Goal: Information Seeking & Learning: Learn about a topic

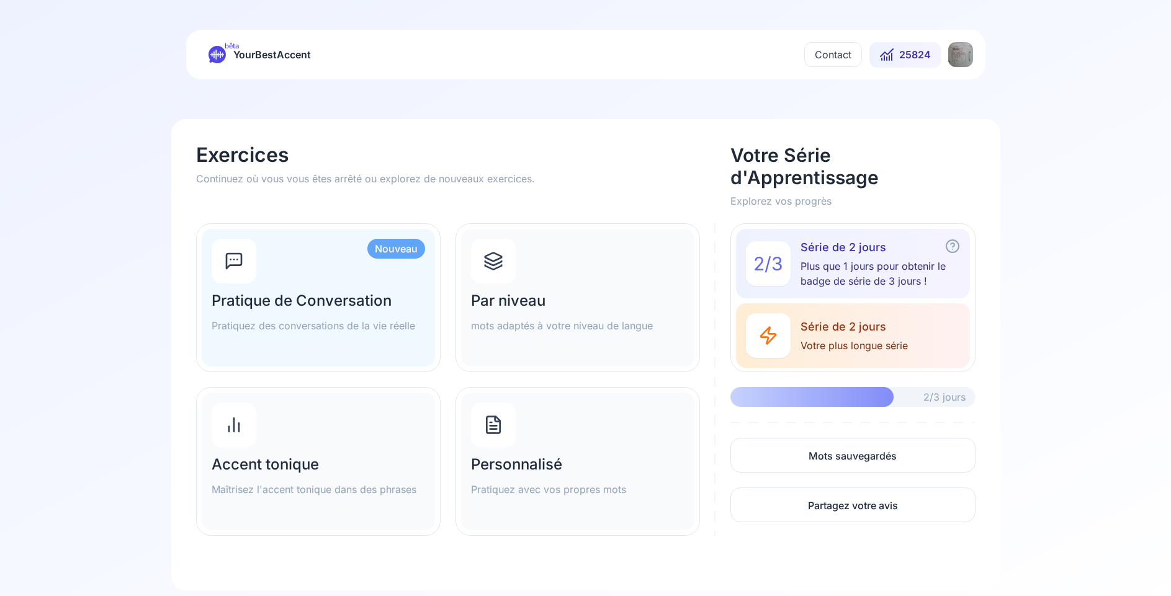
click at [531, 297] on h2 "Par niveau" at bounding box center [577, 301] width 213 height 20
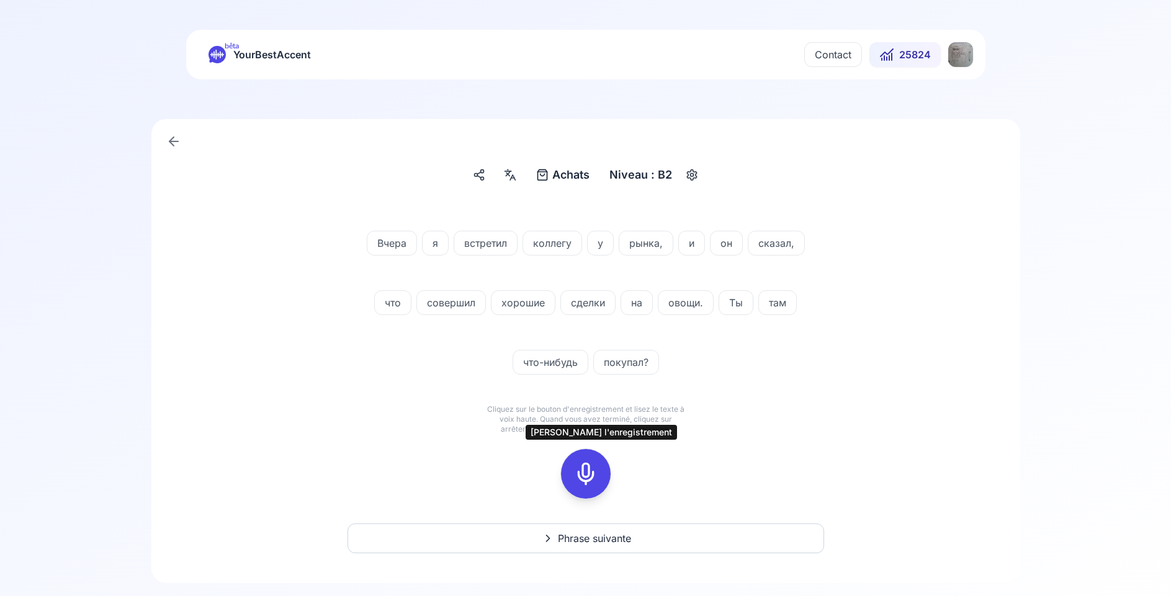
click at [592, 469] on icon at bounding box center [585, 474] width 25 height 25
click at [591, 474] on icon at bounding box center [585, 474] width 25 height 25
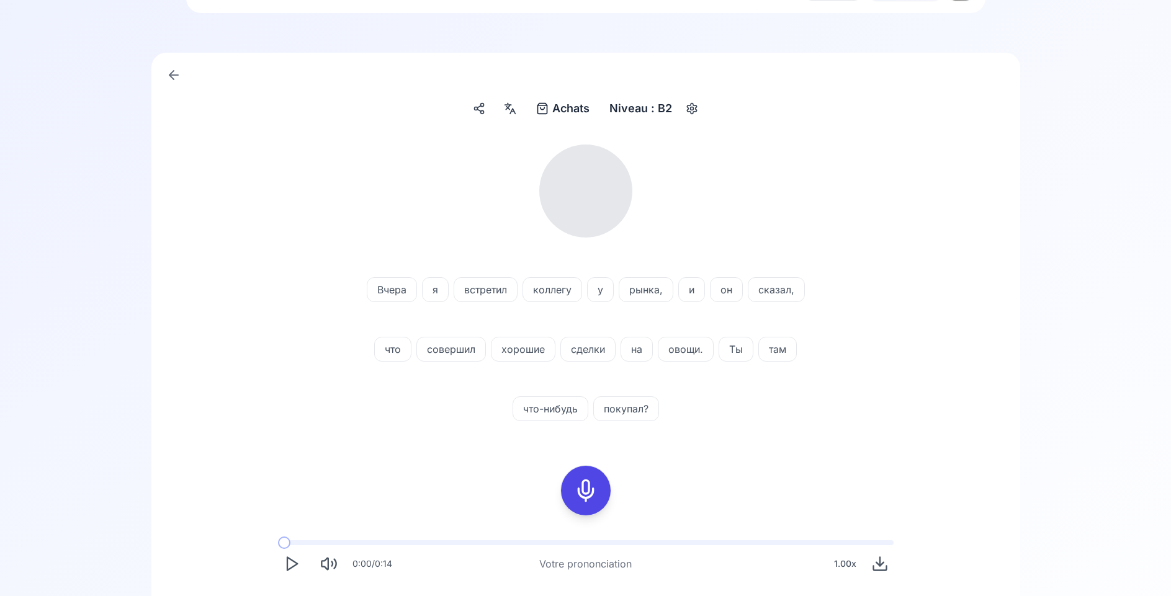
scroll to position [127, 0]
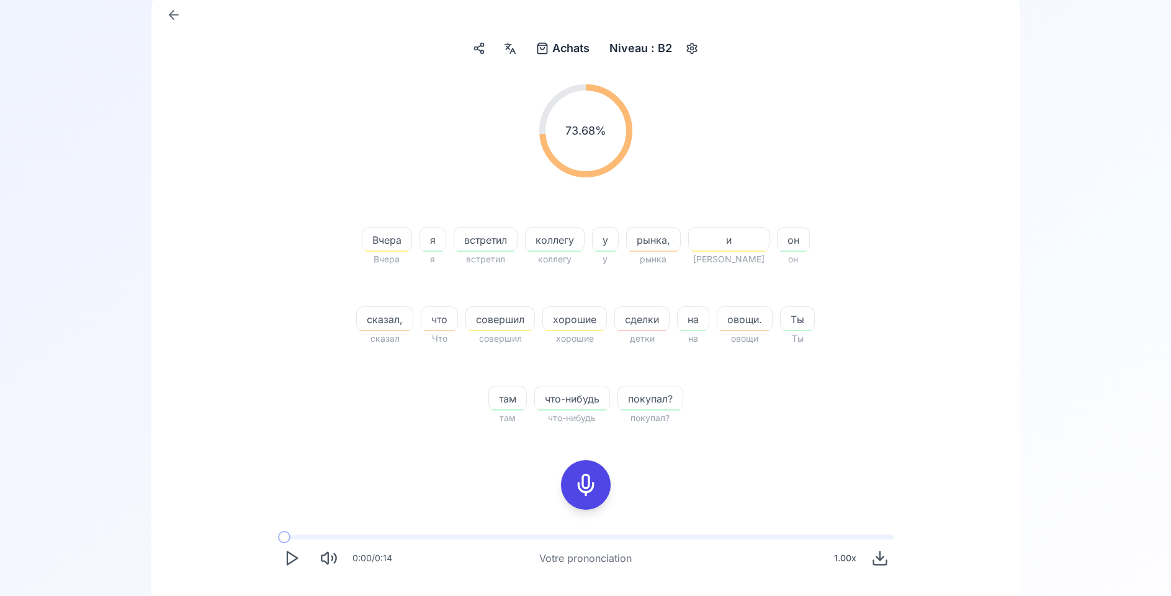
click at [587, 481] on icon at bounding box center [585, 485] width 25 height 25
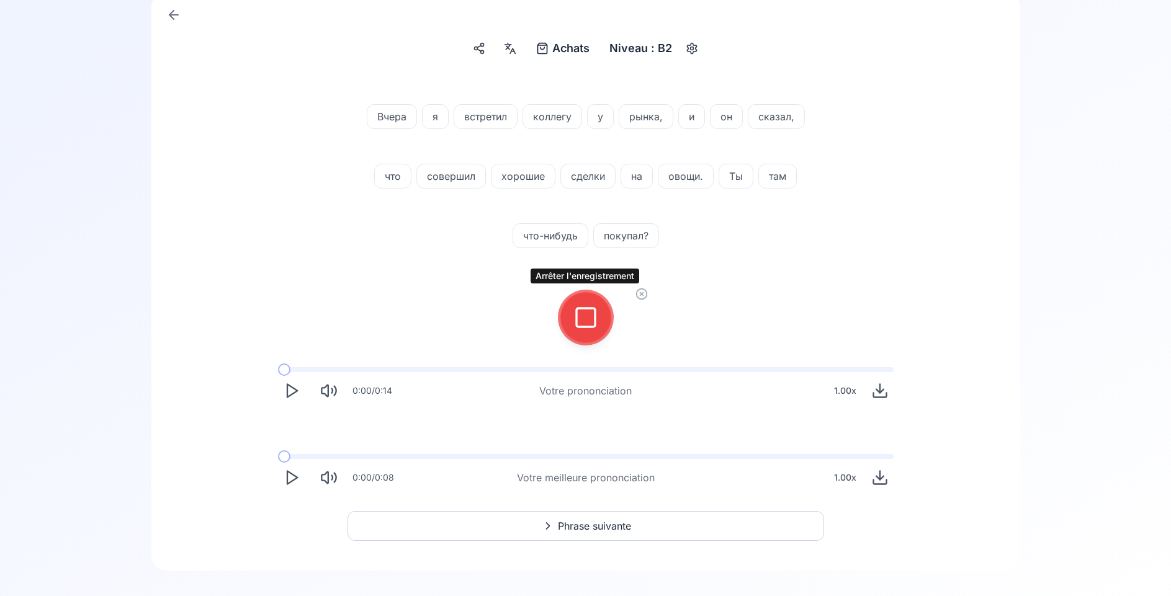
click at [577, 311] on rect at bounding box center [585, 317] width 19 height 19
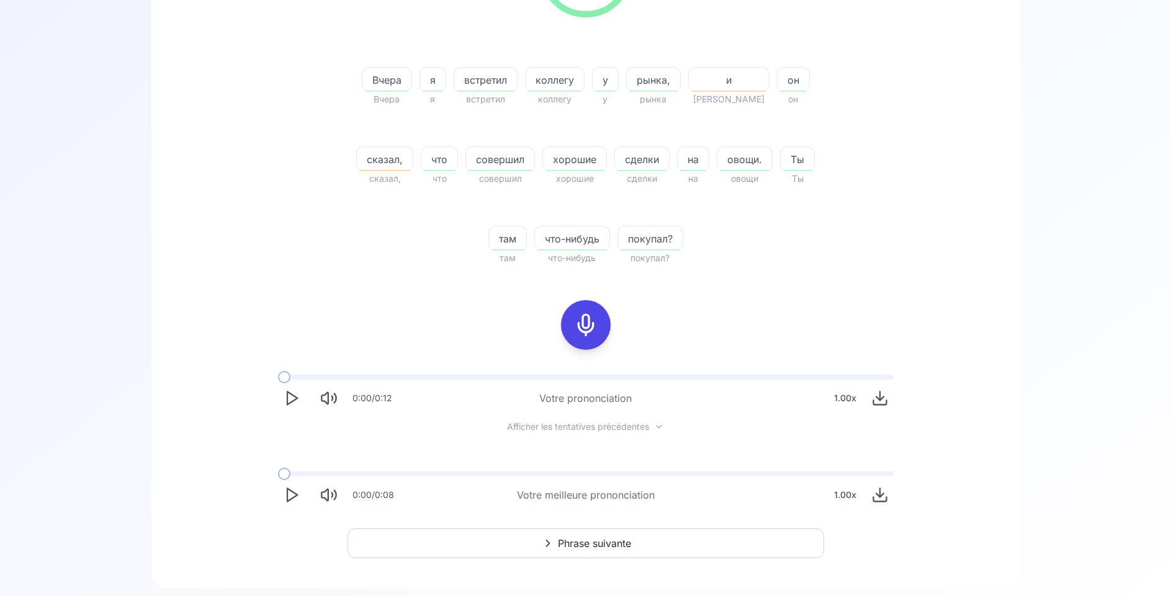
scroll to position [316, 0]
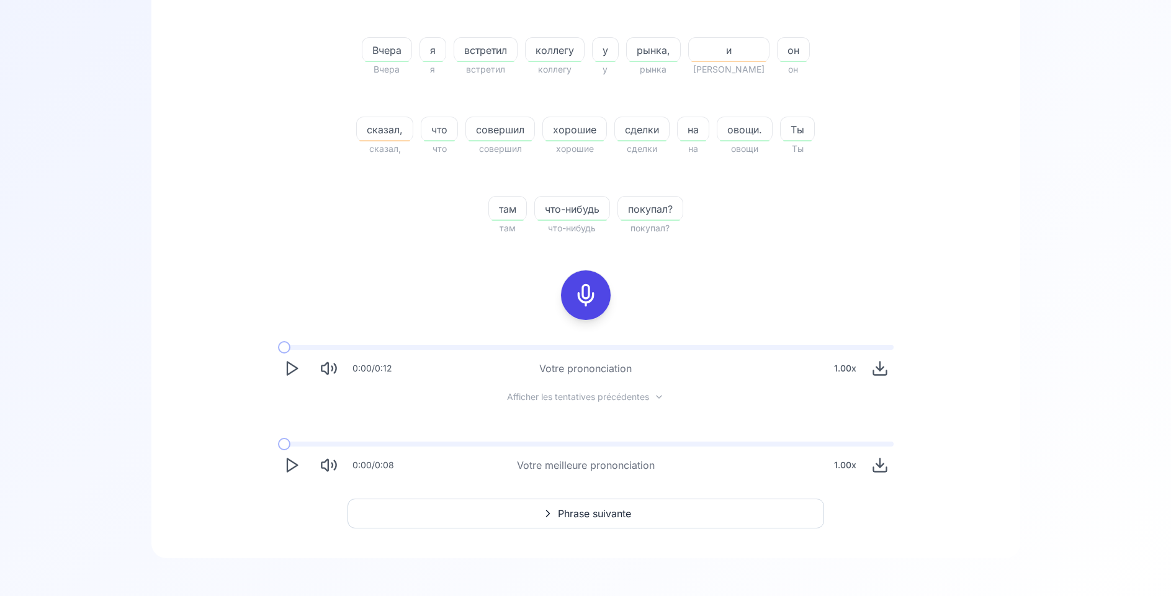
click at [296, 465] on polygon "Play" at bounding box center [292, 465] width 10 height 13
click at [291, 470] on polygon "Play" at bounding box center [292, 465] width 10 height 13
click at [572, 297] on div at bounding box center [586, 295] width 30 height 50
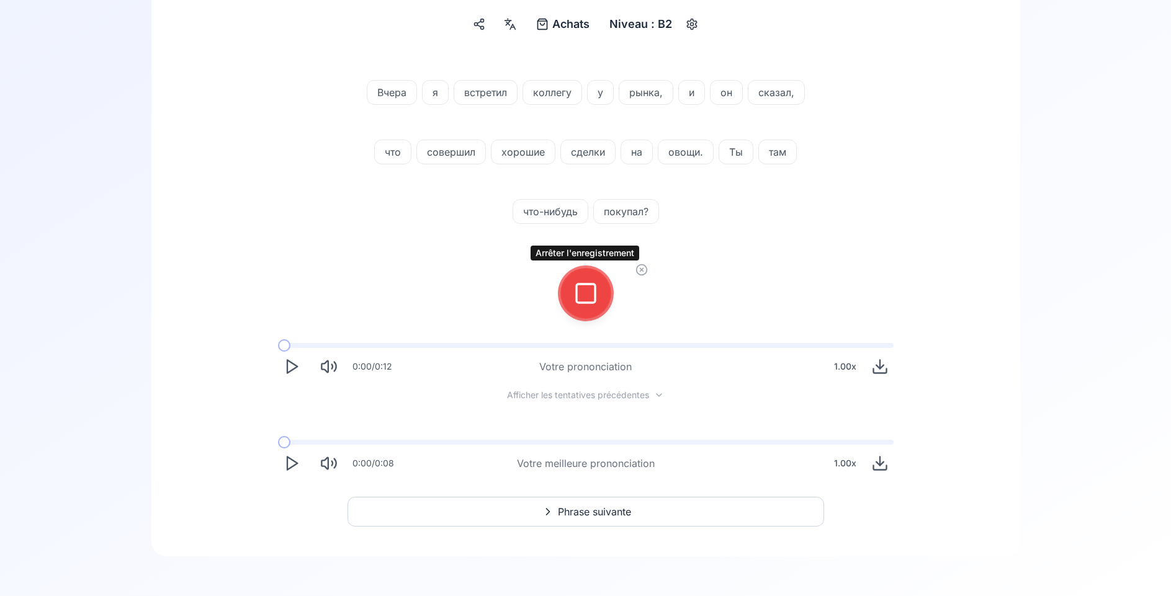
click at [596, 295] on icon at bounding box center [585, 293] width 25 height 25
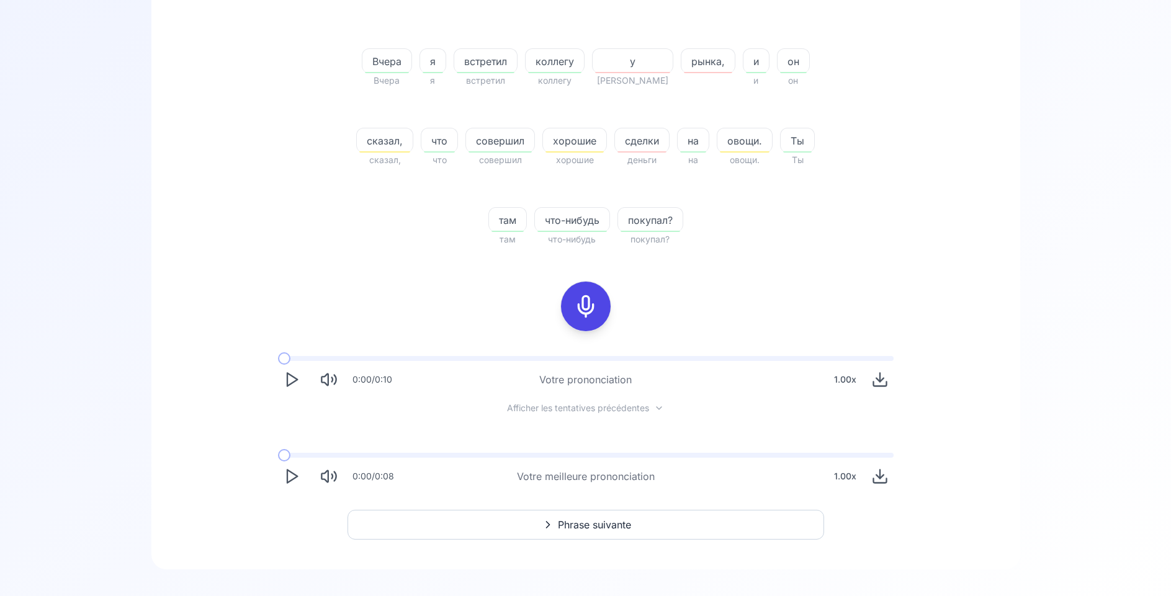
scroll to position [318, 0]
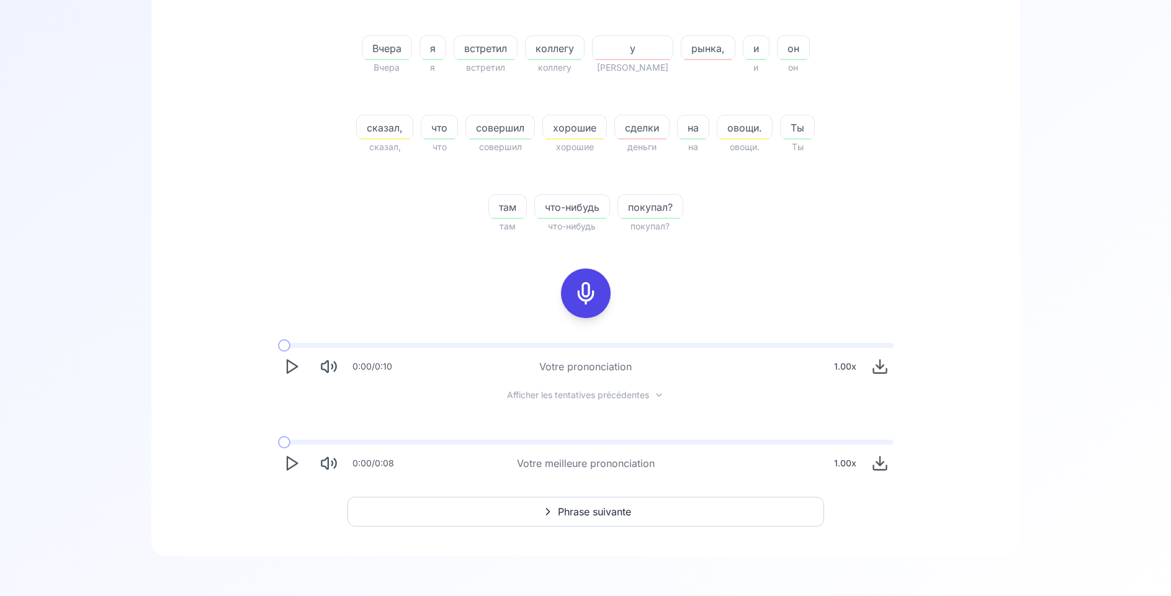
click at [536, 515] on button "Phrase suivante" at bounding box center [585, 512] width 476 height 30
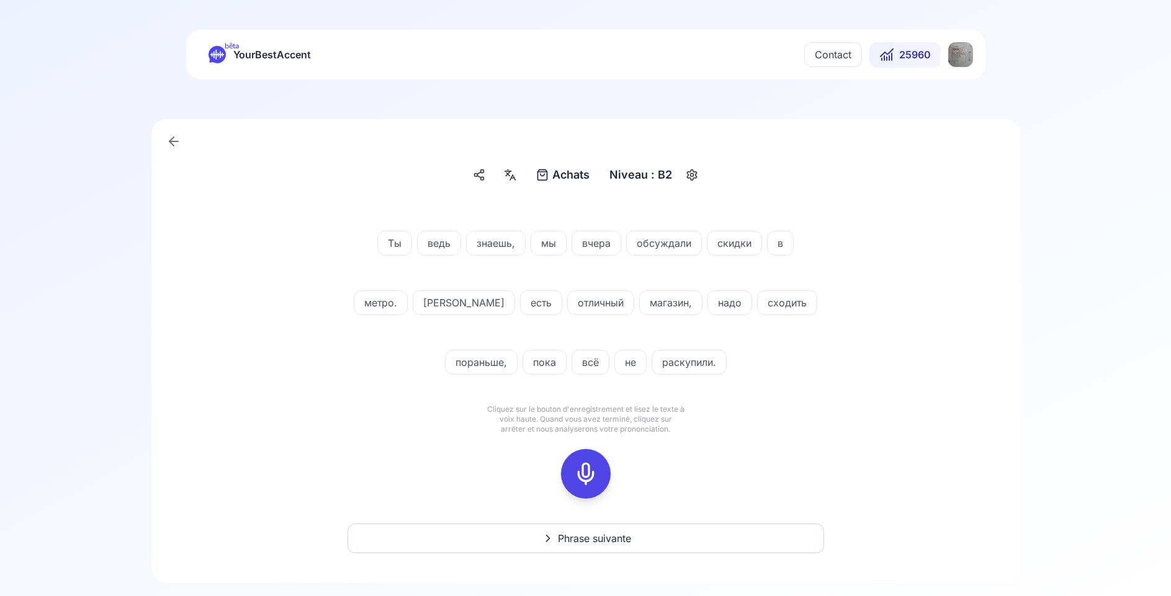
click at [590, 470] on icon at bounding box center [585, 474] width 25 height 25
click at [572, 476] on div at bounding box center [586, 474] width 30 height 50
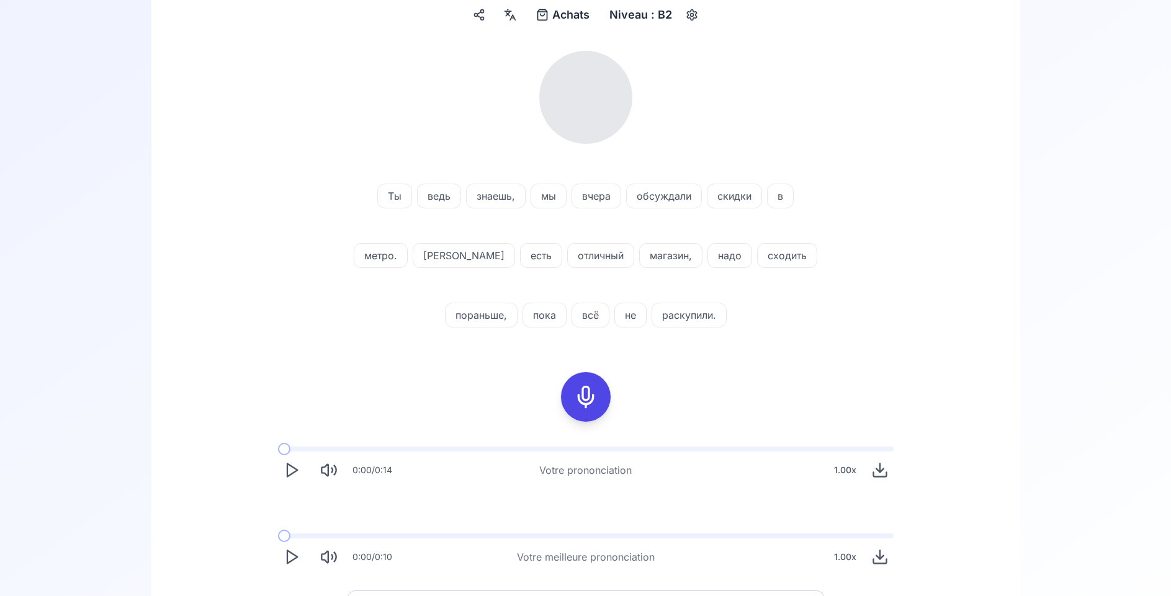
scroll to position [190, 0]
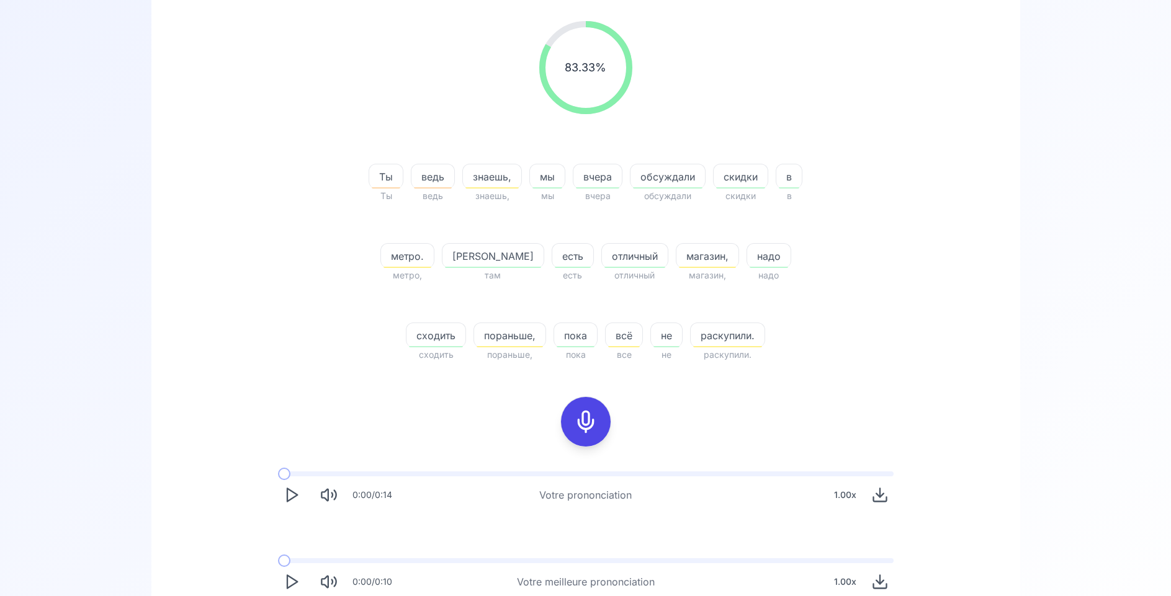
click at [693, 336] on span "раскупили." at bounding box center [728, 335] width 74 height 15
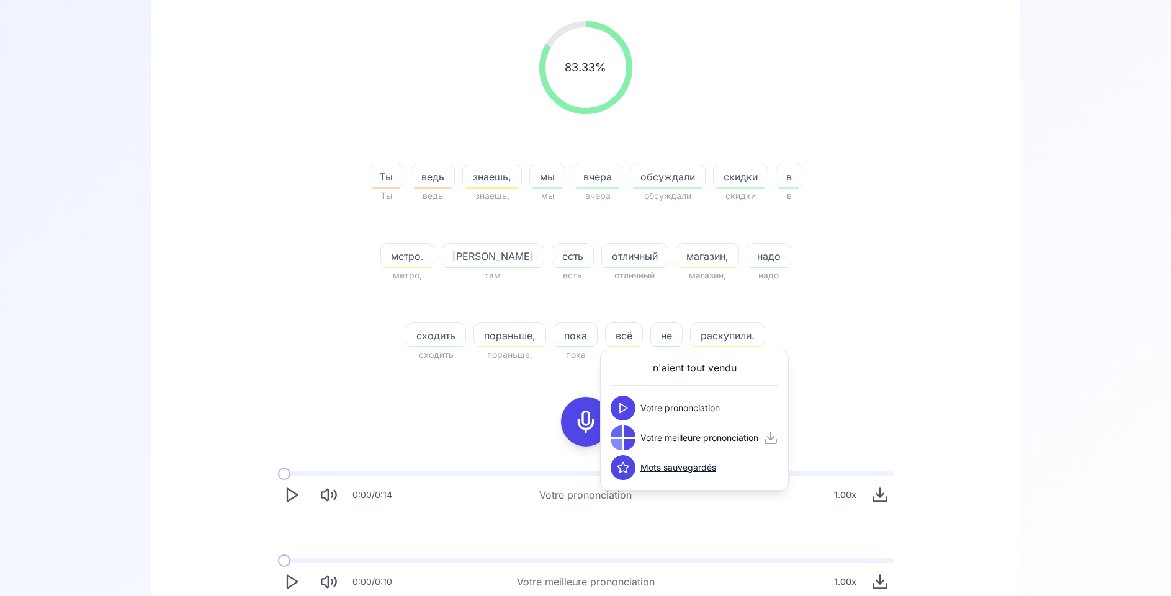
click at [419, 390] on div "83.33 % 83.33 % Ты Ты ведь ведь знаешь, знаешь, мы мы вчера вчера обсуждали обс…" at bounding box center [585, 308] width 809 height 594
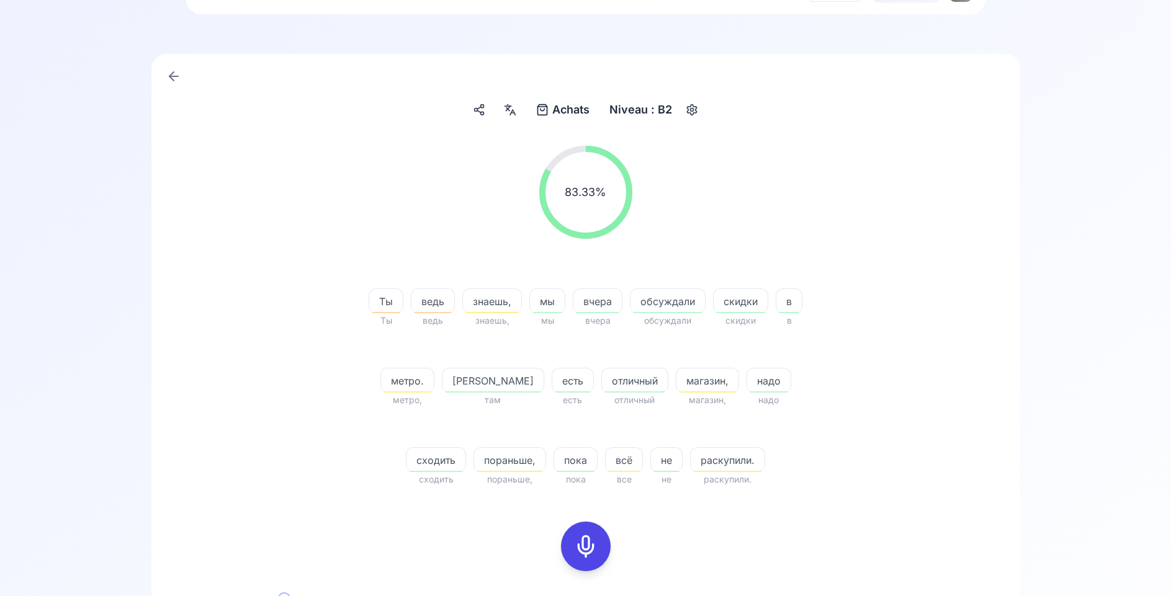
scroll to position [63, 0]
click at [509, 114] on icon at bounding box center [510, 111] width 15 height 12
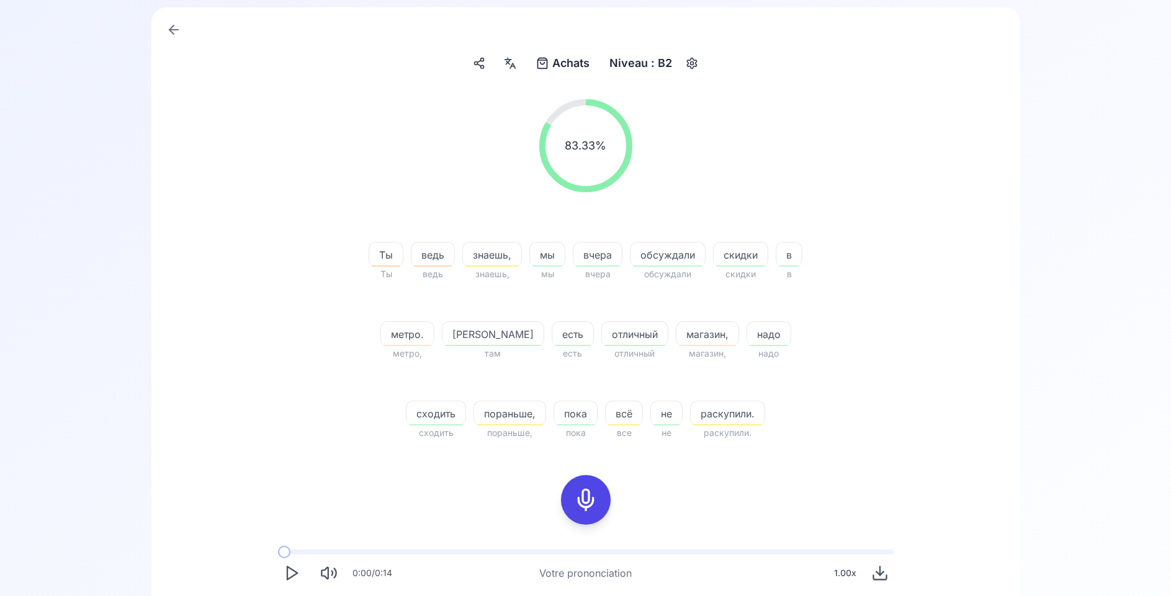
scroll to position [190, 0]
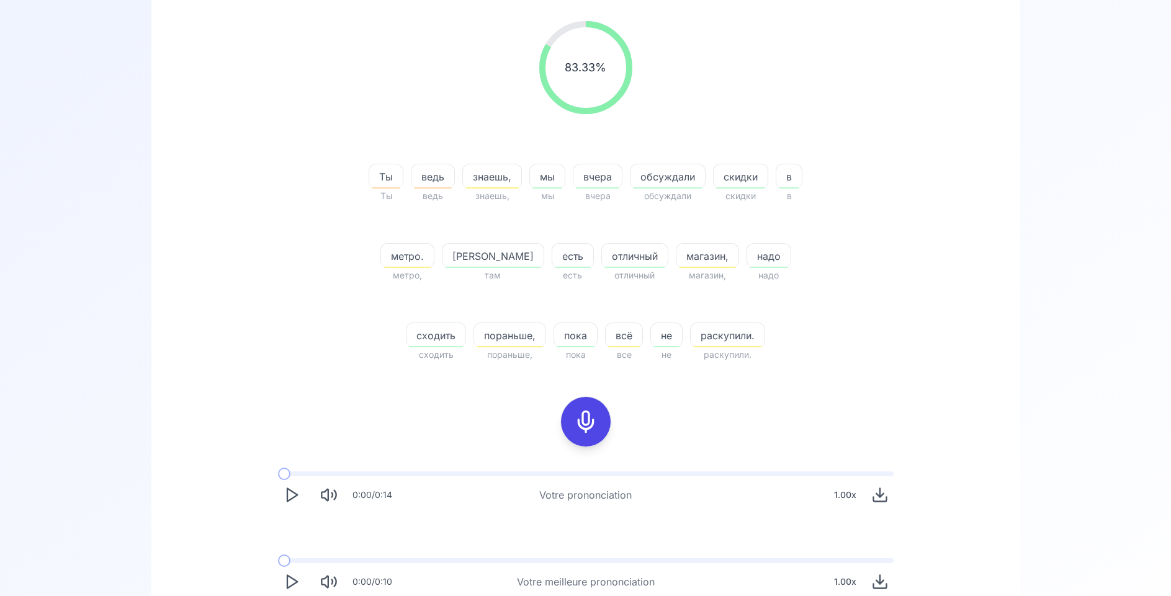
click at [590, 421] on icon at bounding box center [585, 421] width 25 height 25
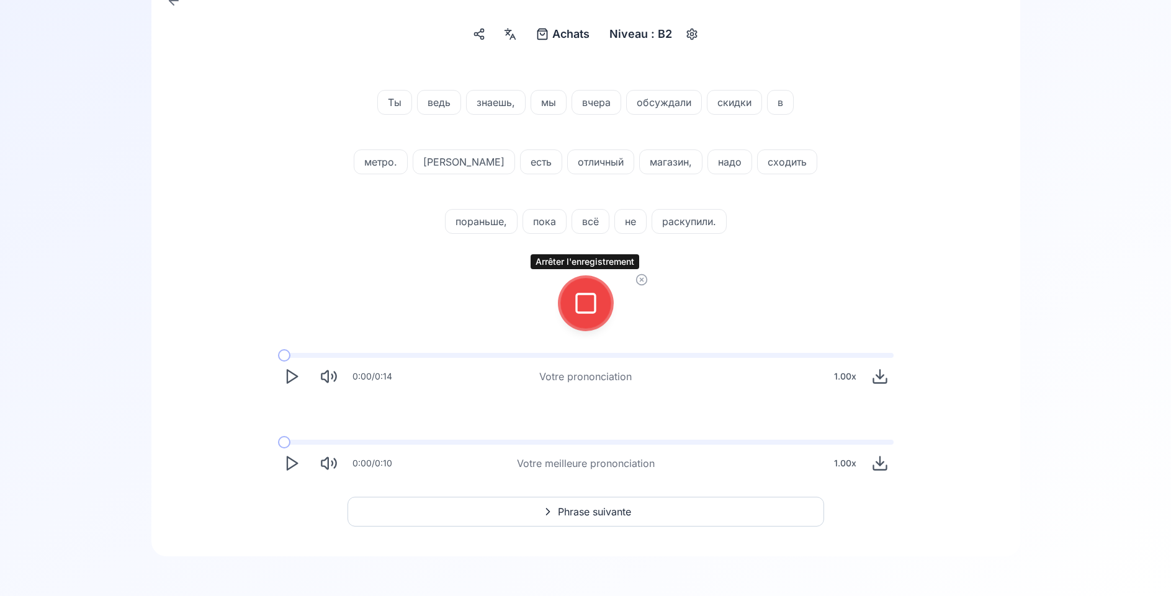
scroll to position [141, 0]
click at [582, 302] on icon at bounding box center [585, 303] width 25 height 25
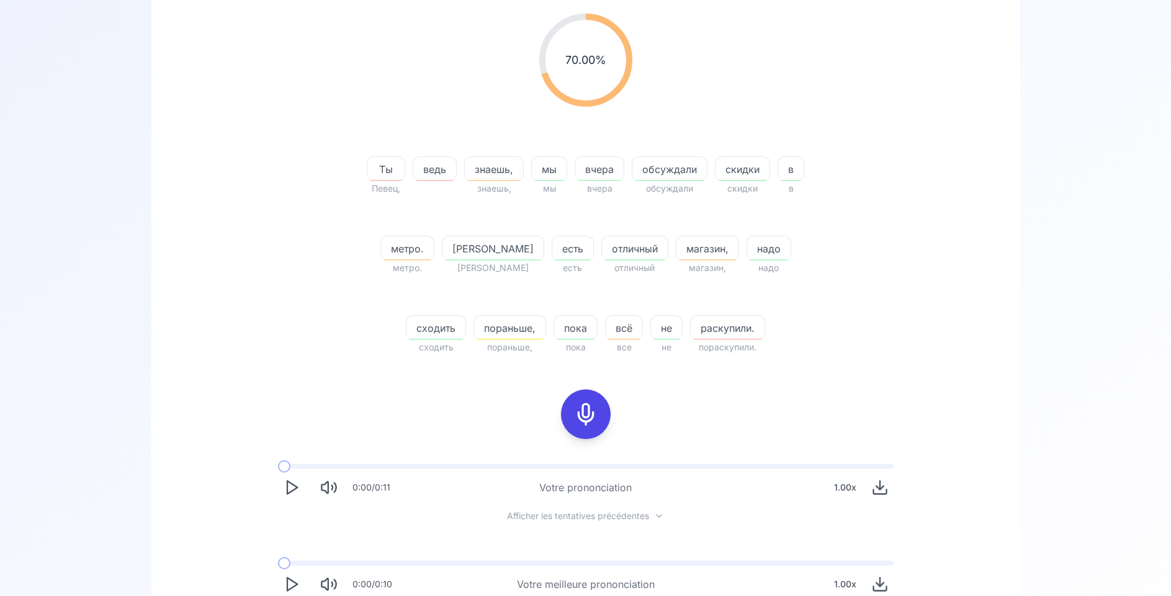
scroll to position [318, 0]
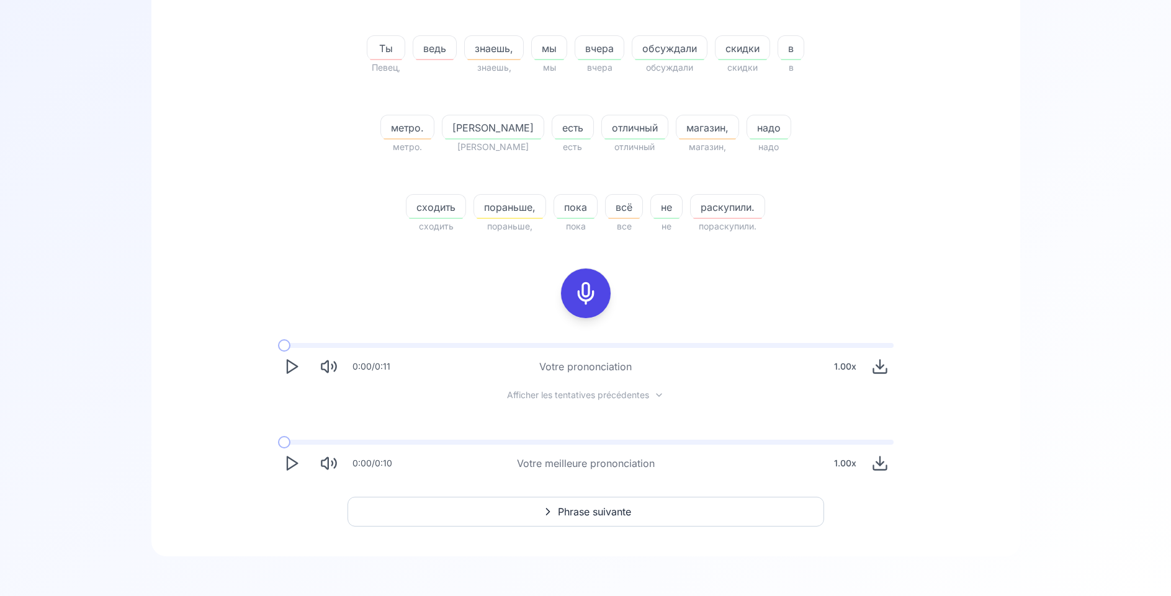
click at [285, 462] on icon "Play" at bounding box center [291, 463] width 17 height 17
click at [284, 442] on span at bounding box center [281, 442] width 6 height 5
click at [278, 445] on span at bounding box center [284, 442] width 12 height 5
click at [580, 298] on icon at bounding box center [585, 293] width 25 height 25
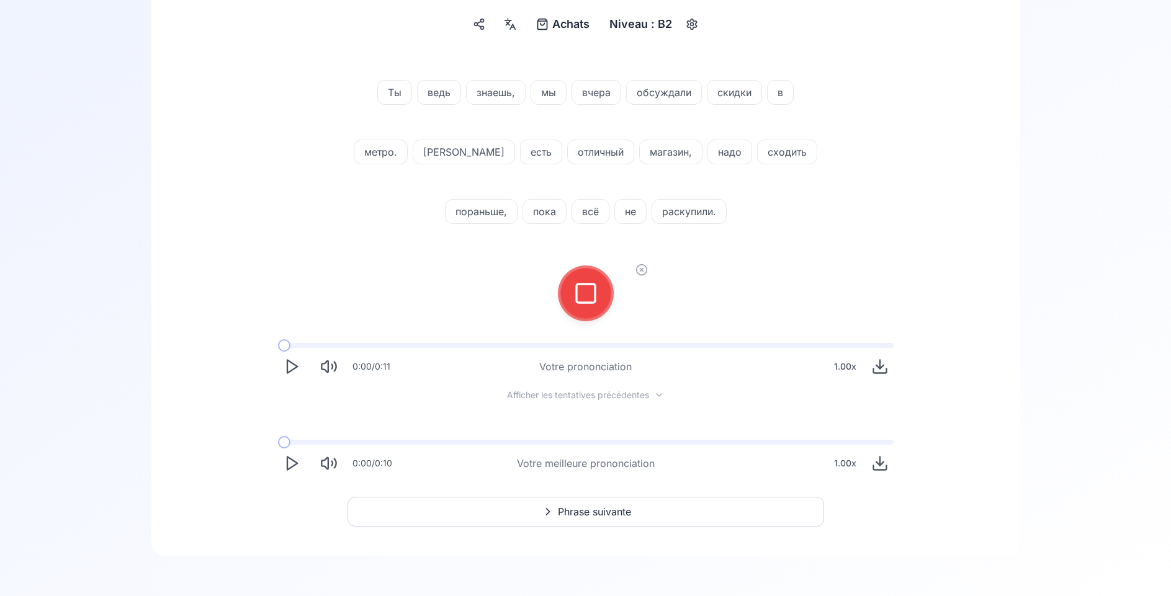
scroll to position [151, 0]
click at [594, 293] on rect at bounding box center [585, 293] width 19 height 19
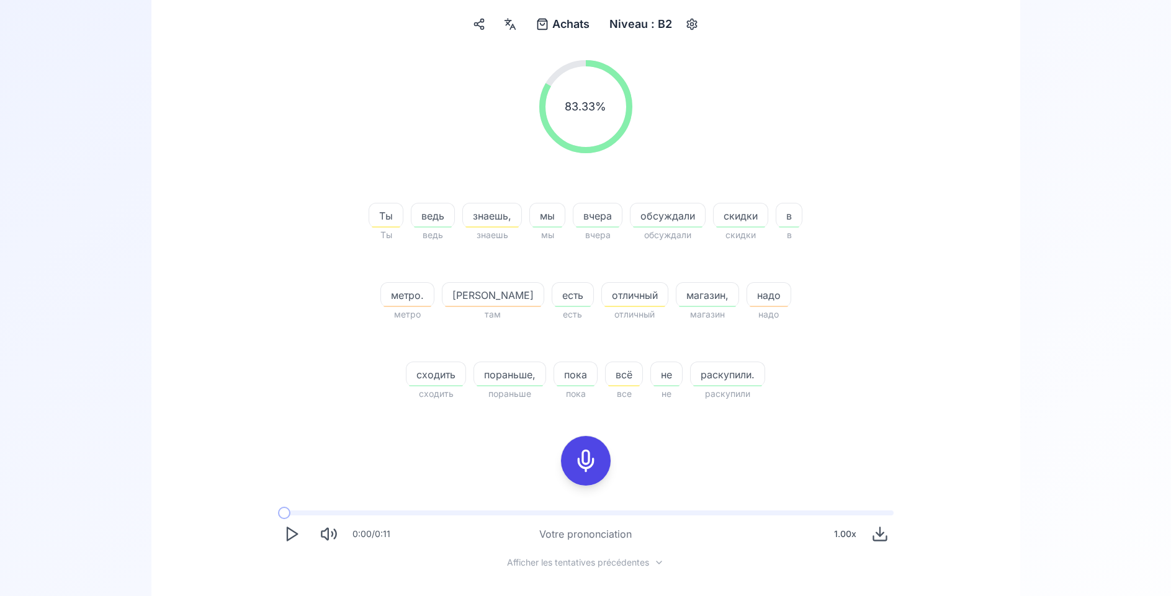
click at [592, 456] on icon at bounding box center [585, 461] width 25 height 25
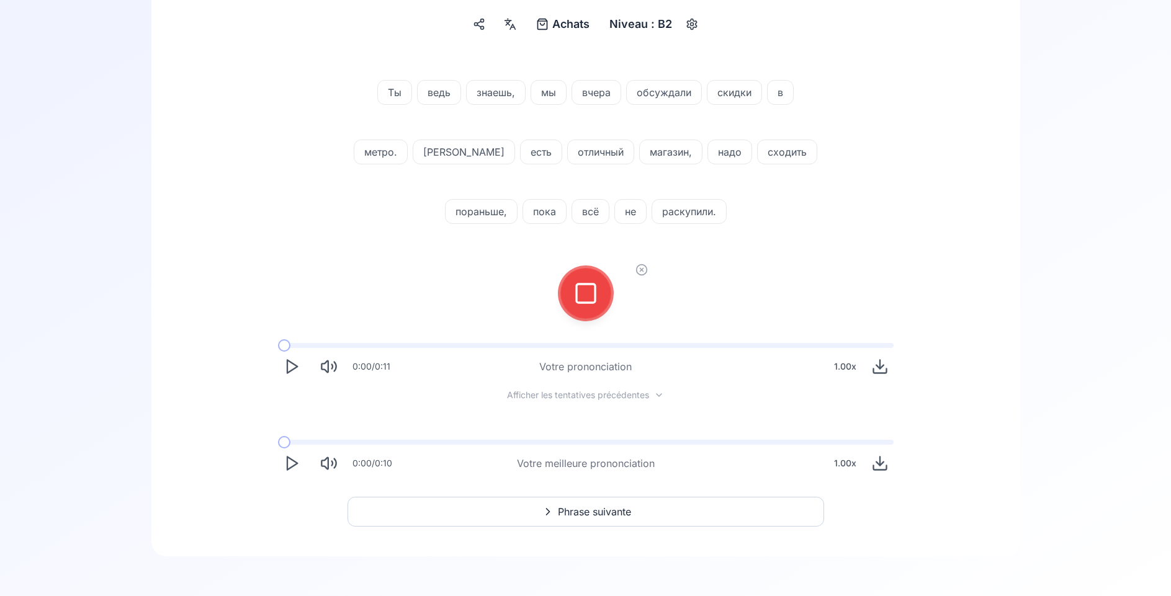
click at [591, 293] on icon at bounding box center [585, 293] width 25 height 25
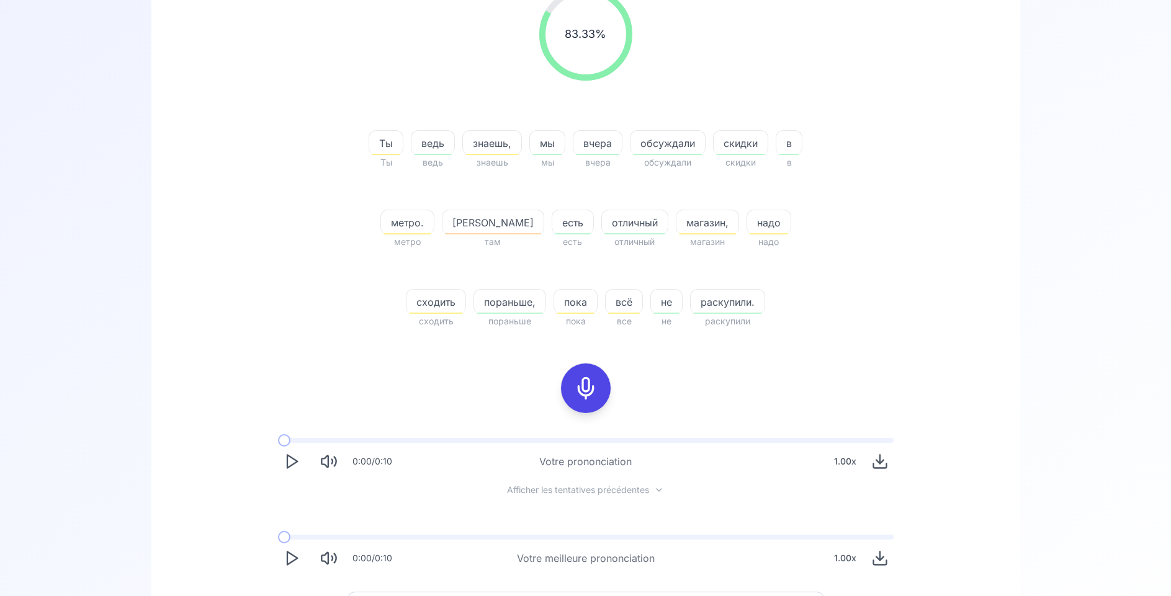
scroll to position [318, 0]
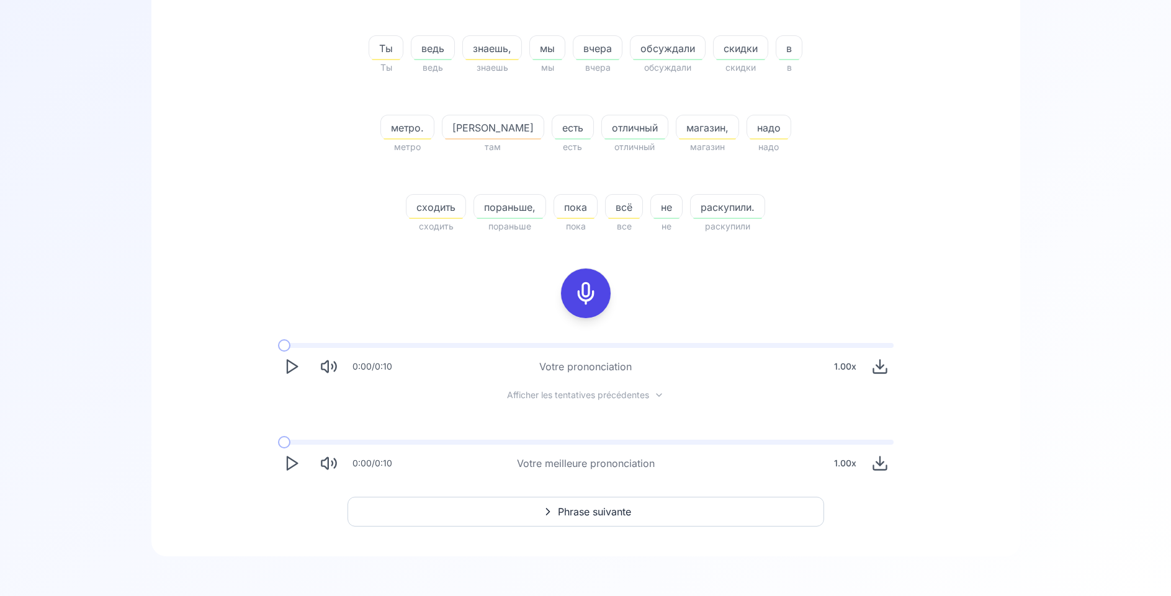
click at [293, 466] on polygon "Play" at bounding box center [292, 463] width 10 height 13
click at [585, 511] on span "Phrase suivante" at bounding box center [594, 511] width 73 height 15
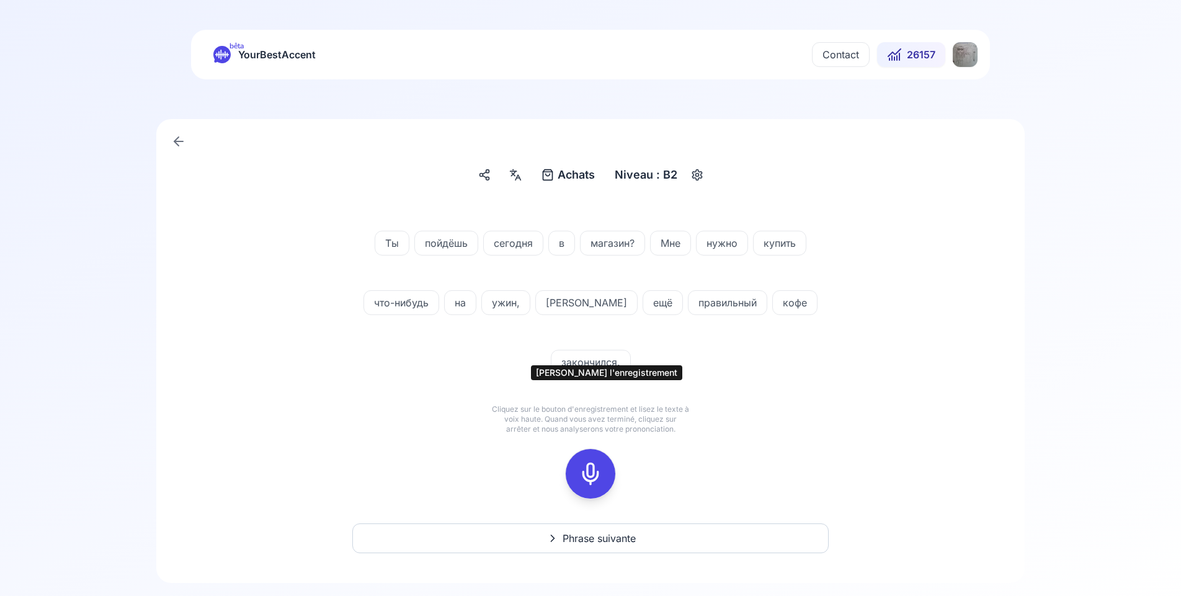
click at [590, 462] on icon at bounding box center [590, 474] width 25 height 25
click at [591, 462] on icon at bounding box center [590, 474] width 25 height 25
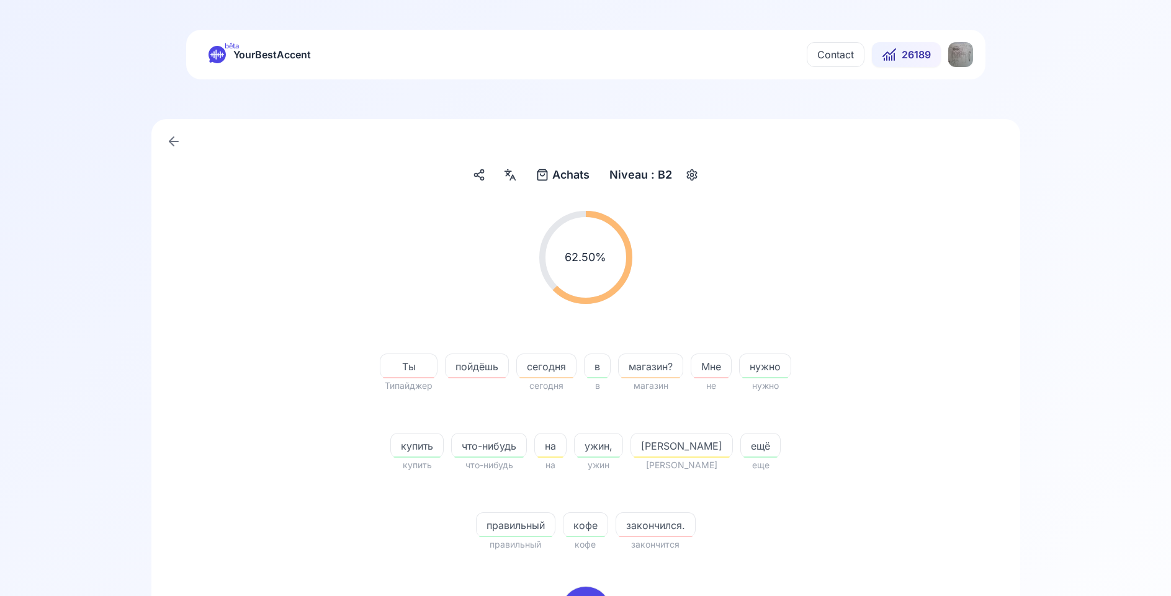
click at [510, 175] on icon at bounding box center [510, 175] width 15 height 12
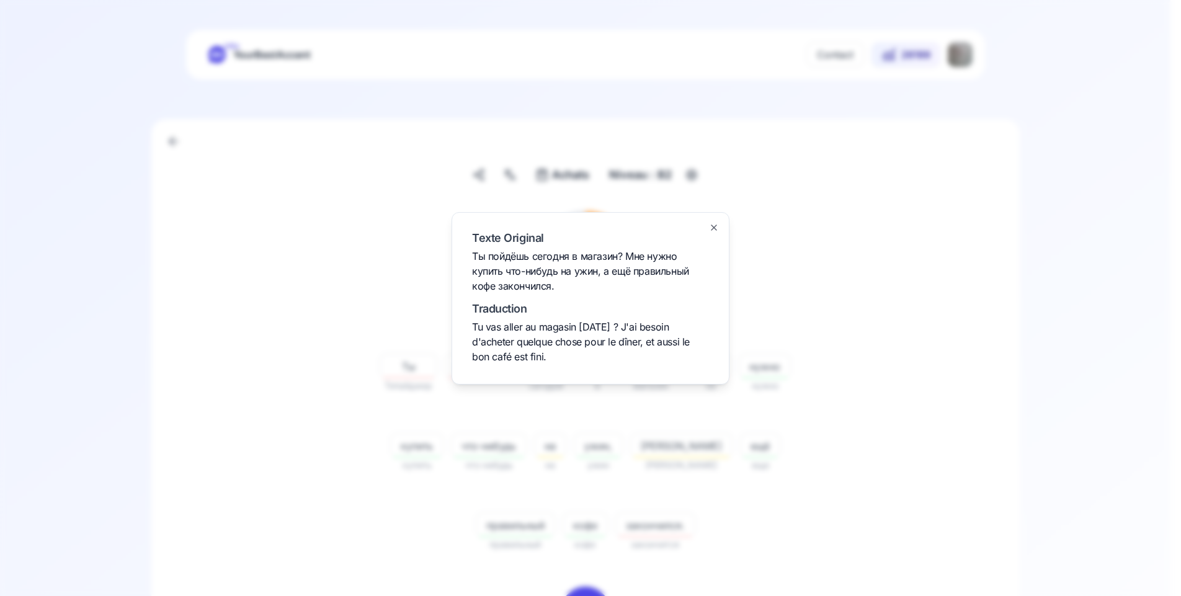
click at [322, 429] on div at bounding box center [590, 298] width 1181 height 596
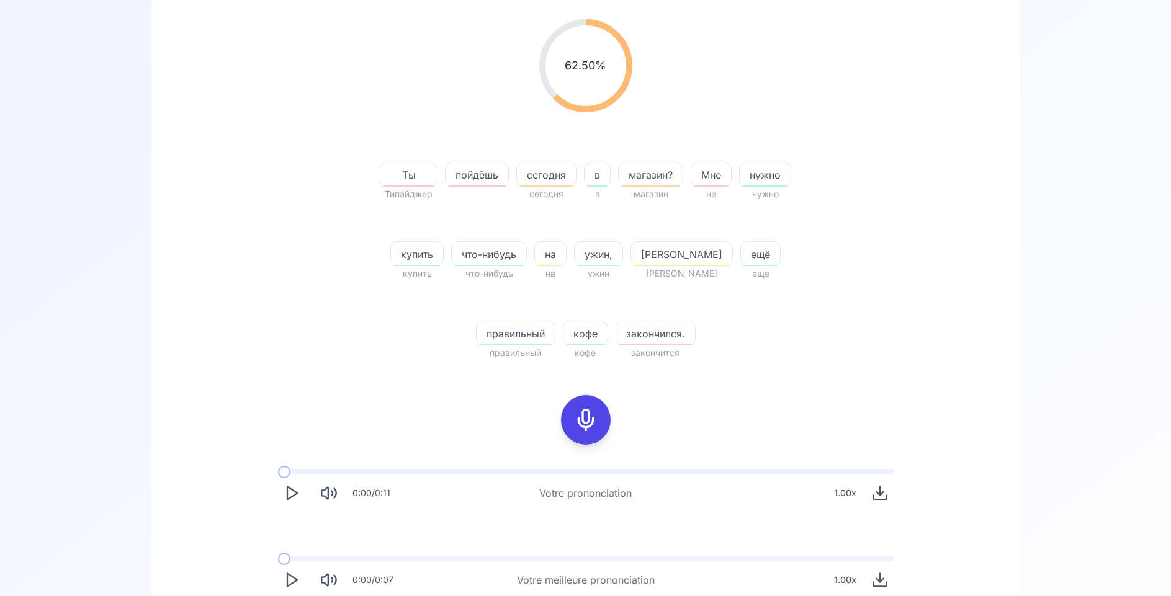
scroll to position [253, 0]
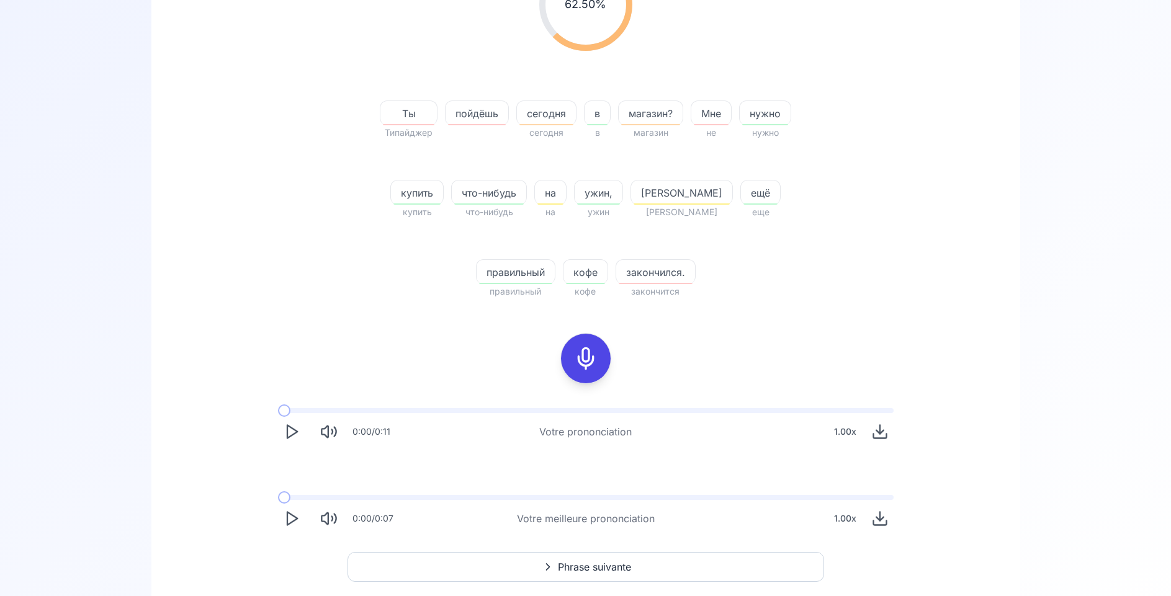
click at [287, 514] on polygon "Play" at bounding box center [292, 518] width 10 height 13
click at [293, 519] on icon "Play" at bounding box center [291, 518] width 17 height 17
click at [293, 520] on icon "Play" at bounding box center [291, 518] width 17 height 17
click at [589, 364] on icon at bounding box center [585, 358] width 25 height 25
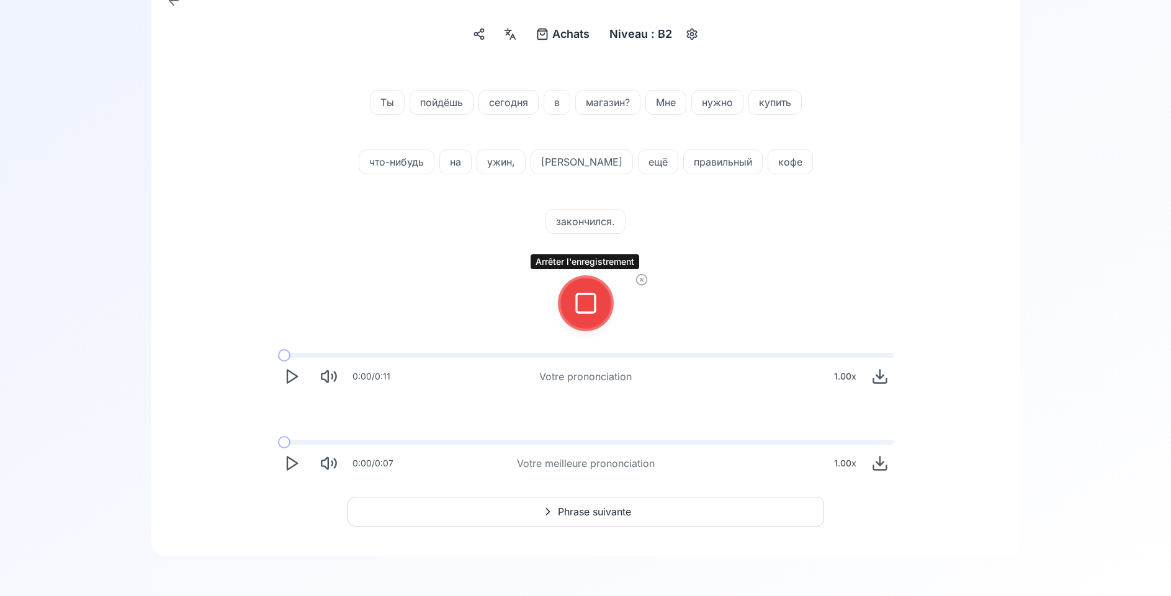
scroll to position [81, 0]
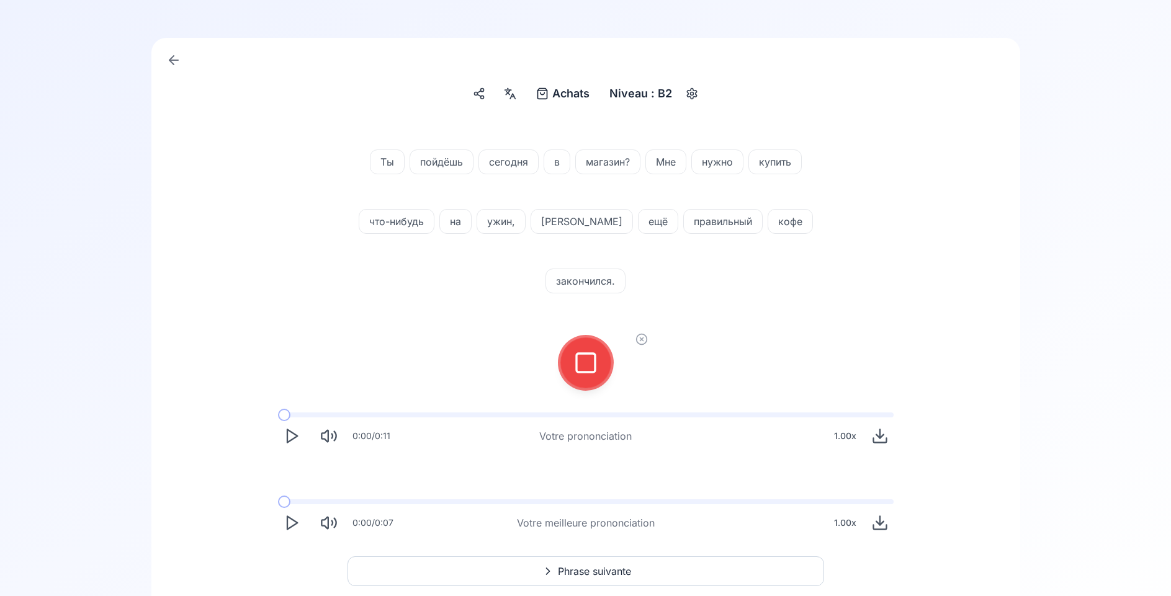
click at [599, 338] on div at bounding box center [586, 363] width 30 height 50
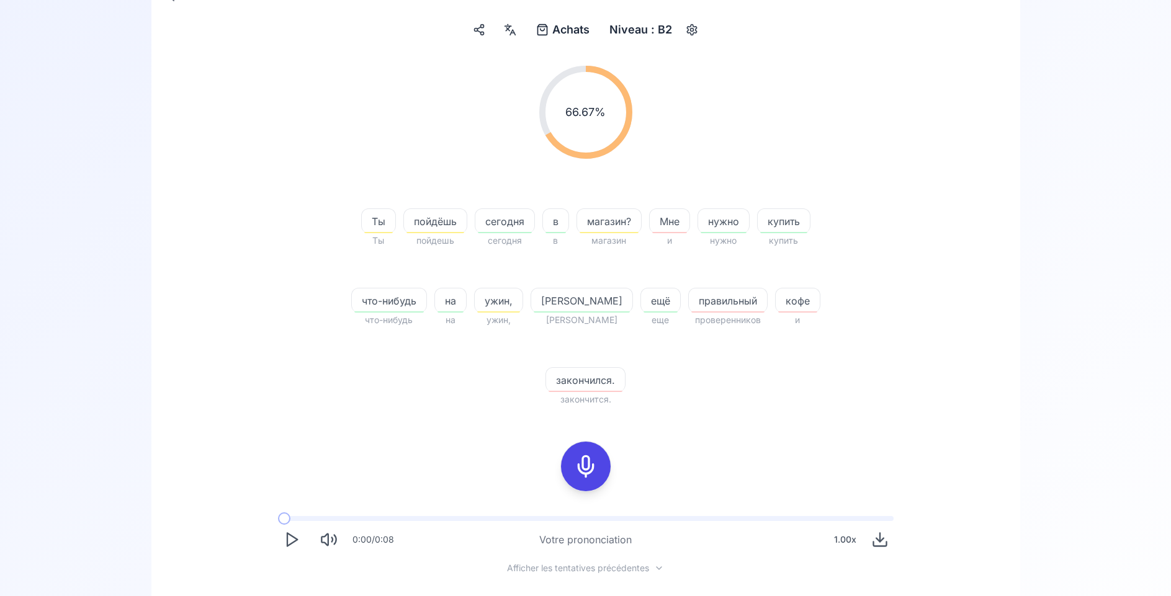
scroll to position [208, 0]
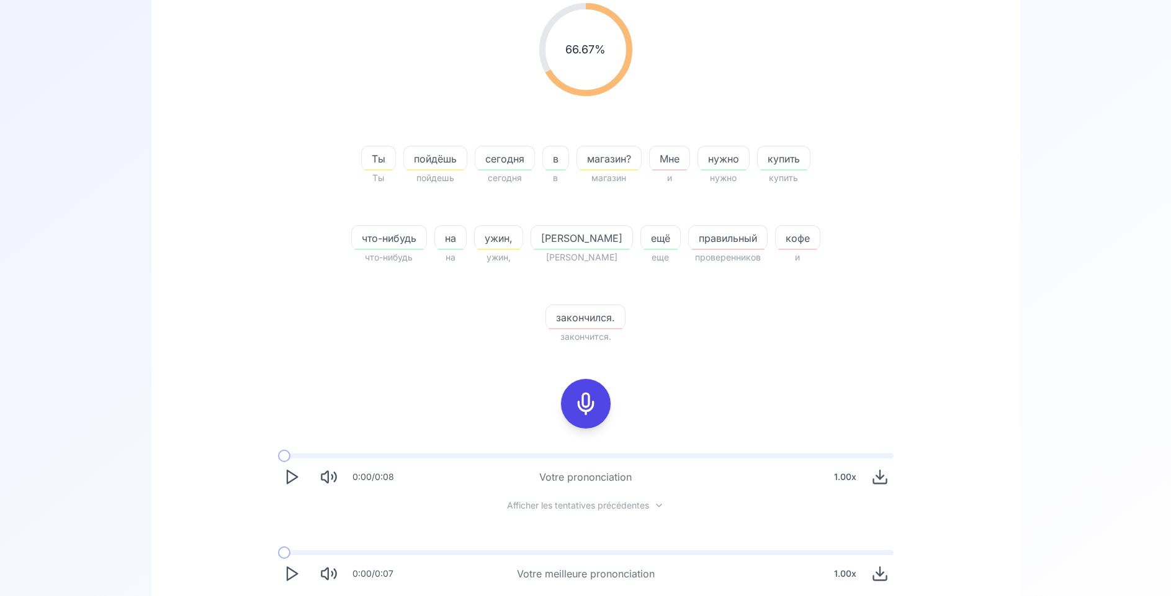
click at [585, 404] on icon at bounding box center [585, 403] width 25 height 25
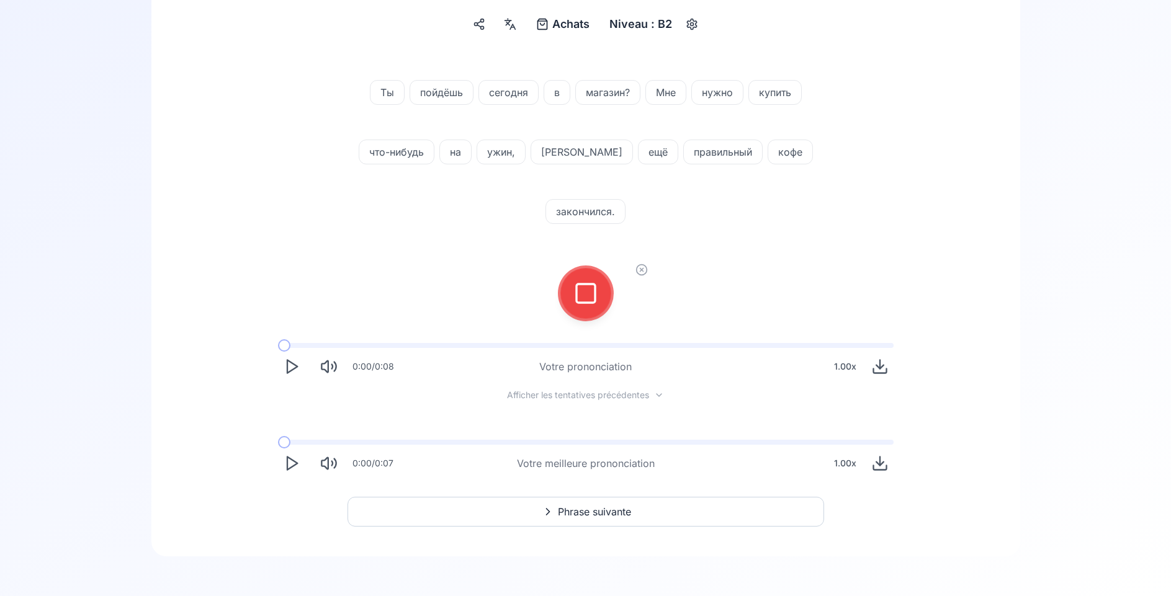
scroll to position [91, 0]
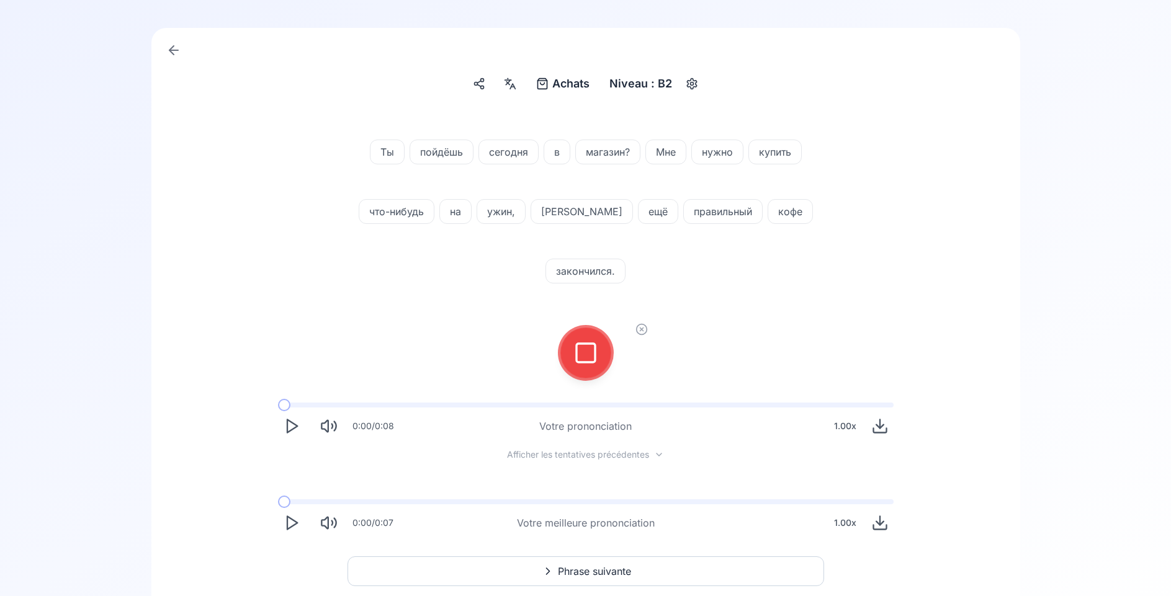
click at [584, 341] on icon at bounding box center [585, 353] width 25 height 25
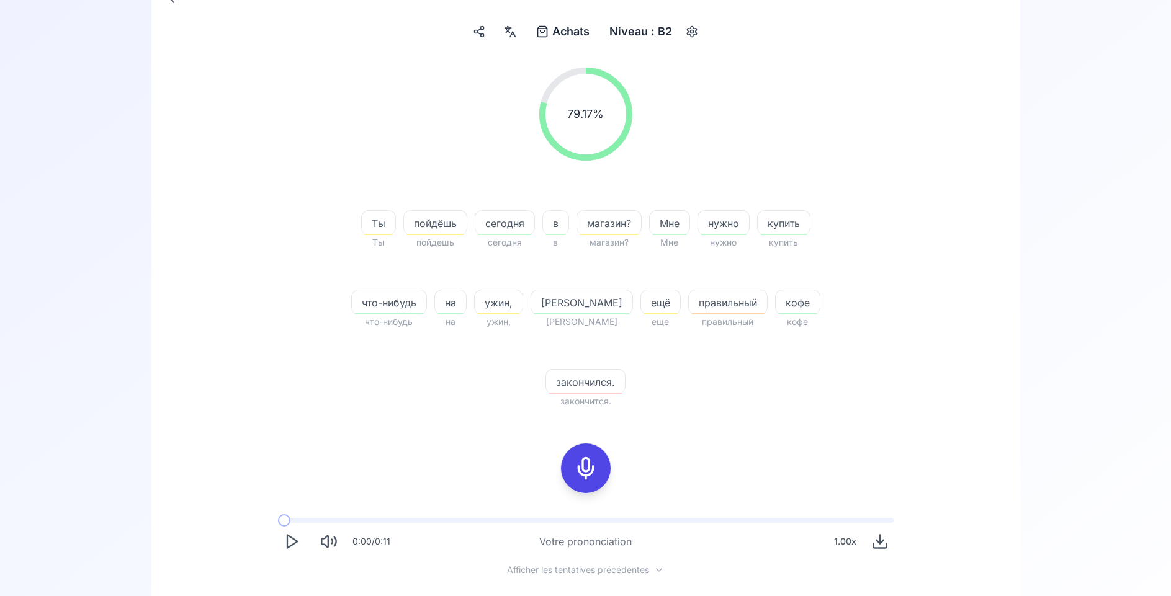
scroll to position [218, 0]
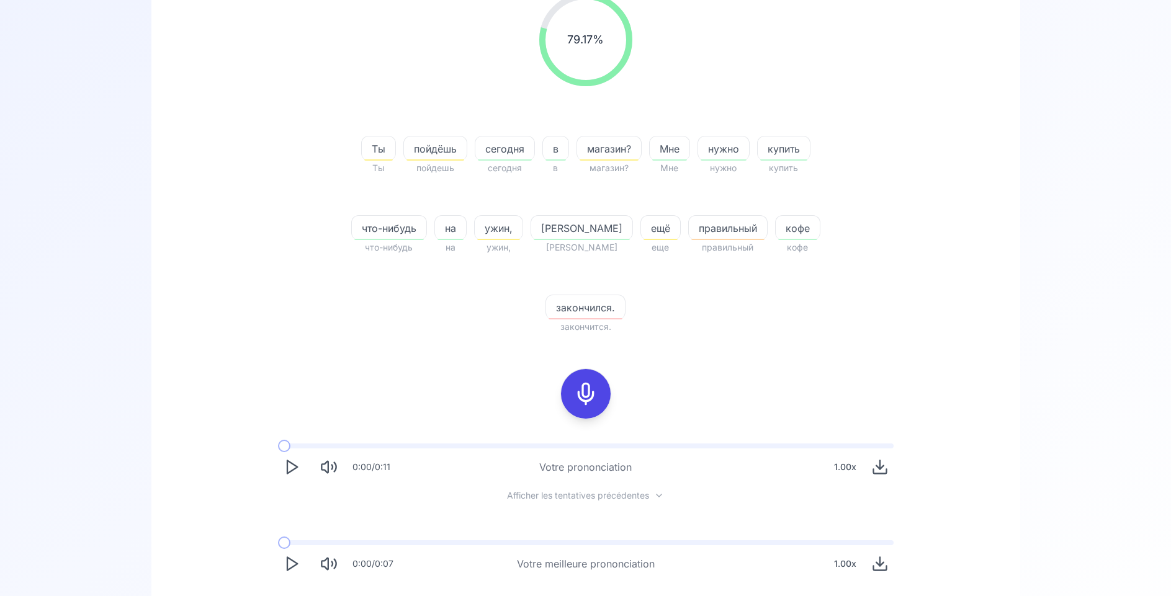
click at [590, 401] on icon at bounding box center [585, 394] width 25 height 25
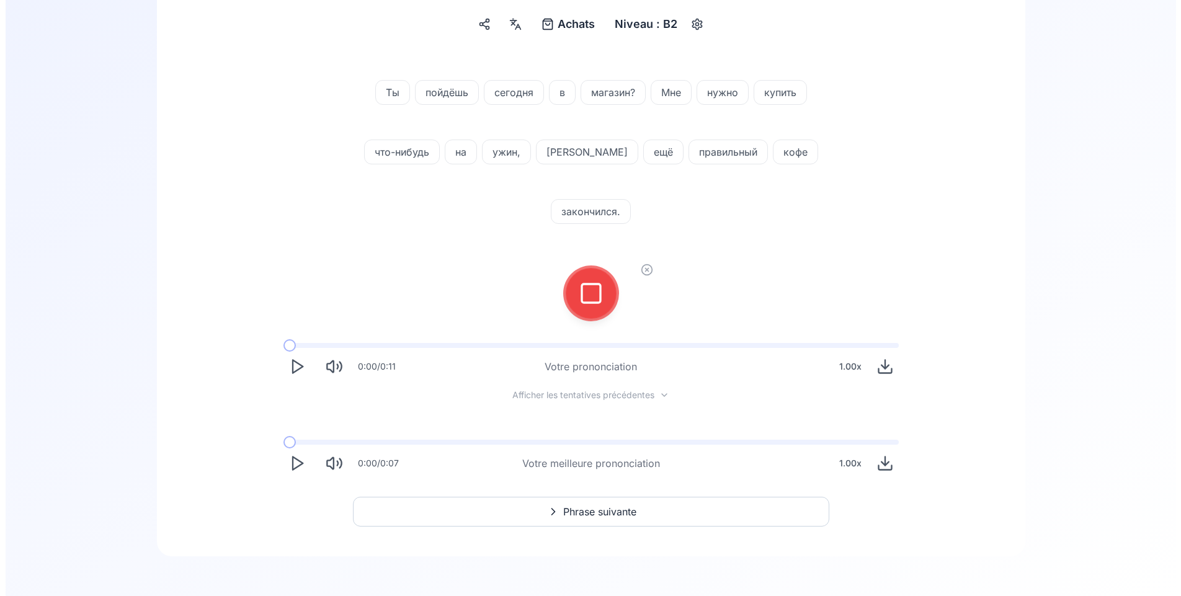
scroll to position [91, 0]
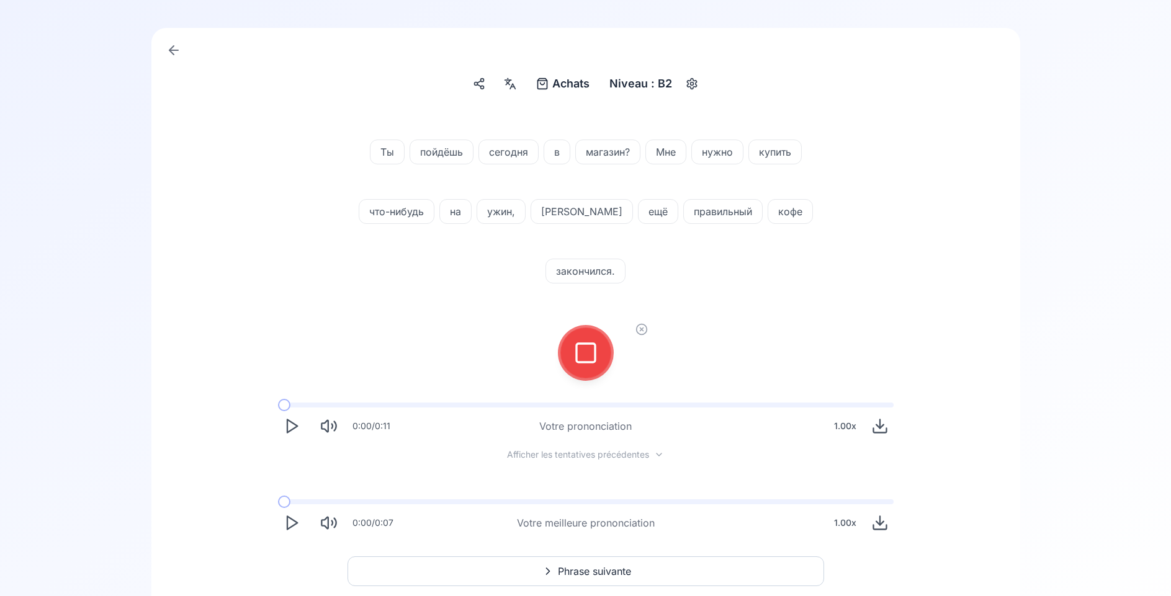
click at [597, 341] on icon at bounding box center [585, 353] width 25 height 25
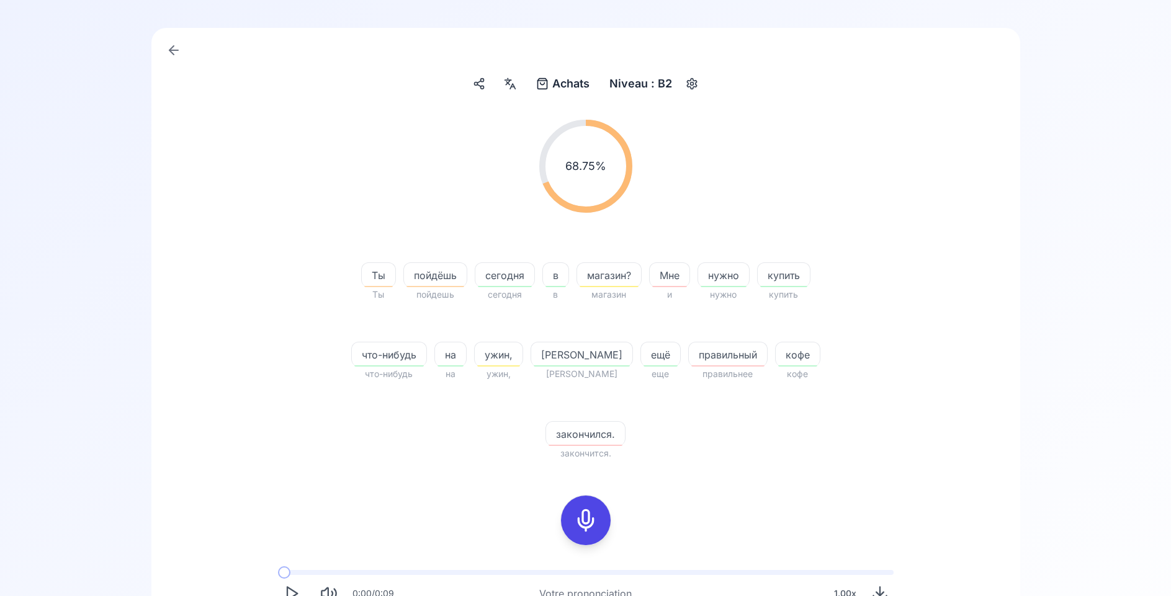
click at [588, 435] on span "закончился." at bounding box center [585, 434] width 79 height 15
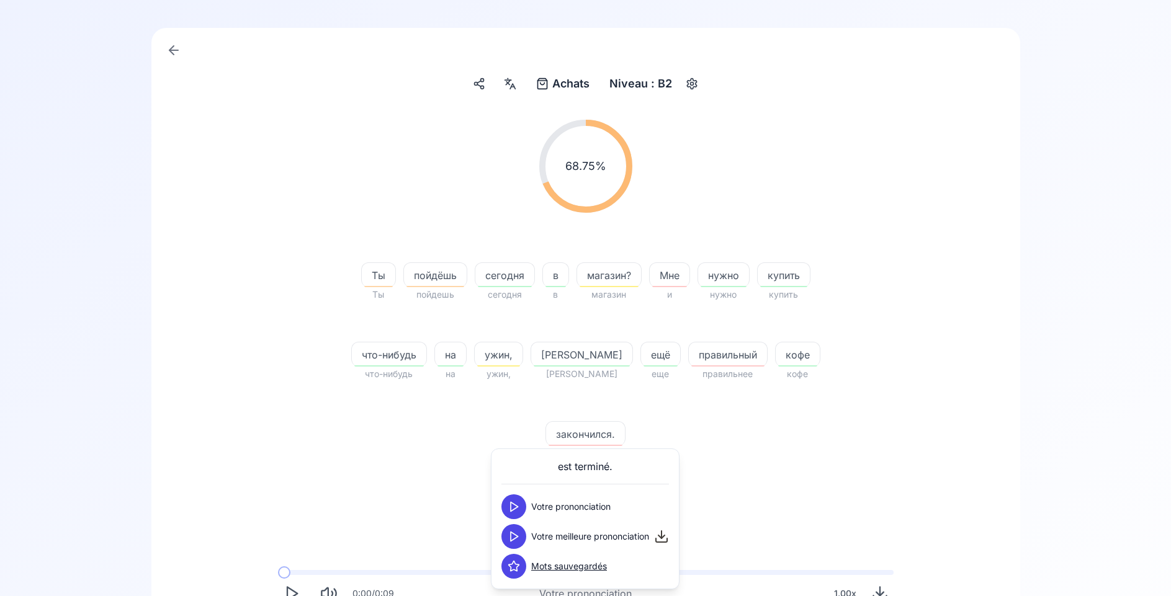
click at [513, 537] on icon at bounding box center [513, 536] width 12 height 12
click at [423, 440] on div "Ты Ты пойдёшь пойдешь сегодня сегодня в в магазин? магазин Мне и нужно нужно ку…" at bounding box center [585, 347] width 476 height 228
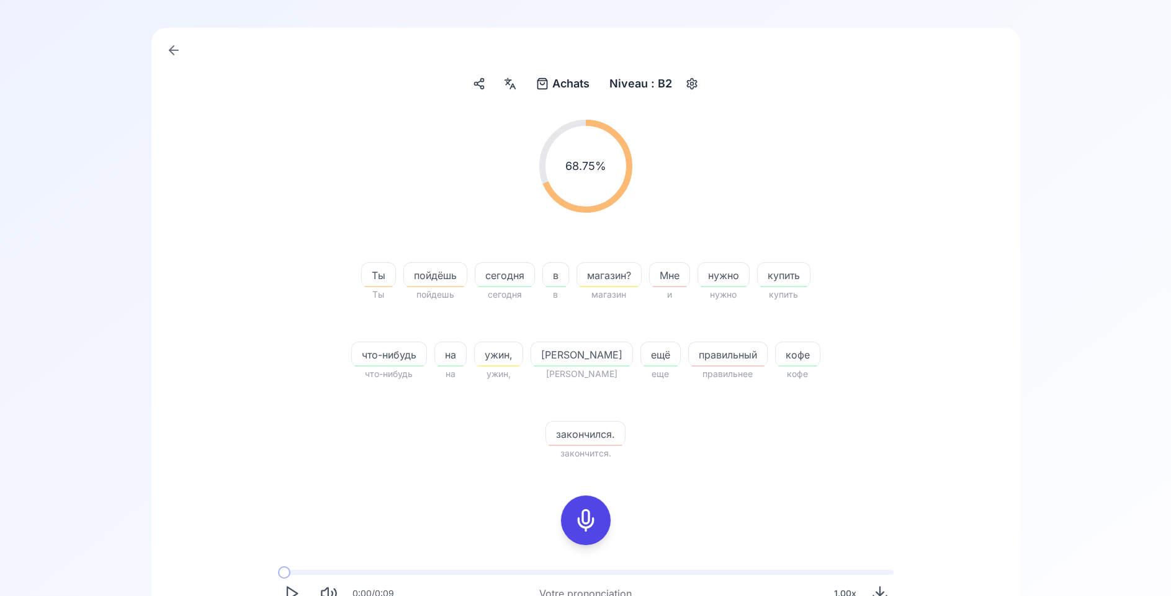
click at [453, 269] on span "пойдёшь" at bounding box center [435, 275] width 63 height 15
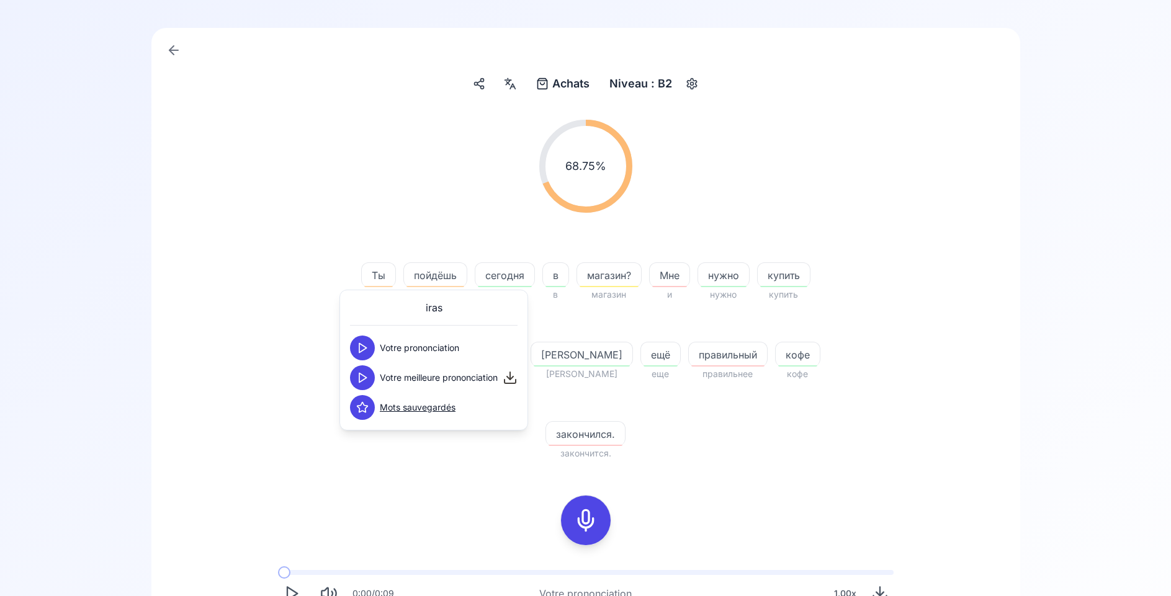
click at [369, 377] on button at bounding box center [362, 377] width 25 height 25
click at [303, 371] on div "68.75 % 68.75 % Ты Ты пойдёшь пойдешь сегодня сегодня в в магазин? магазин Мне …" at bounding box center [585, 290] width 715 height 361
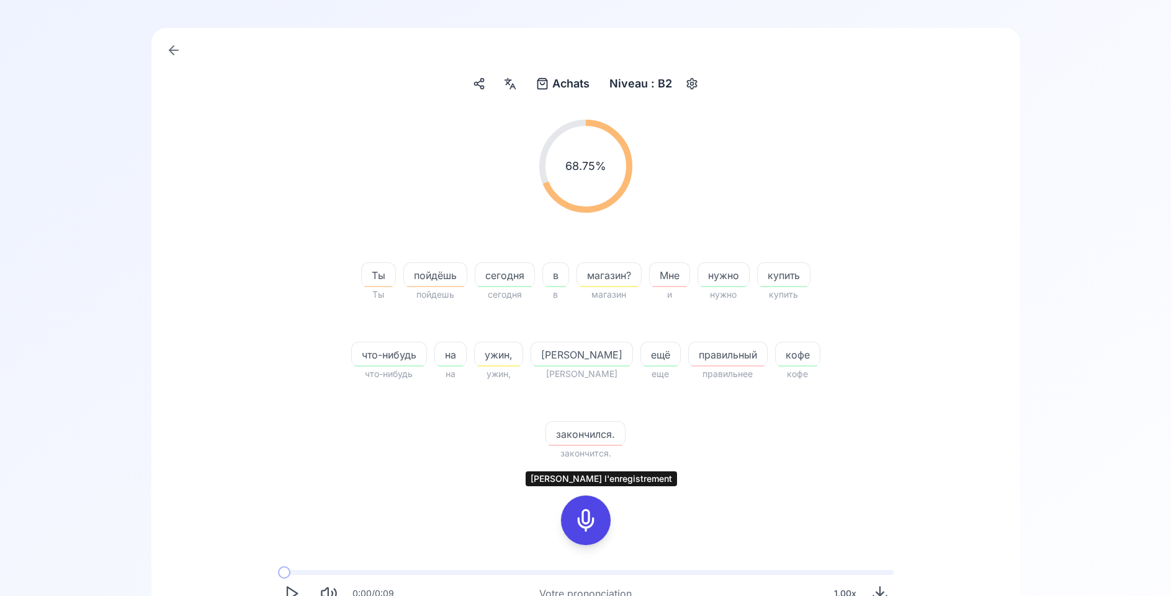
click at [585, 513] on icon at bounding box center [585, 520] width 25 height 25
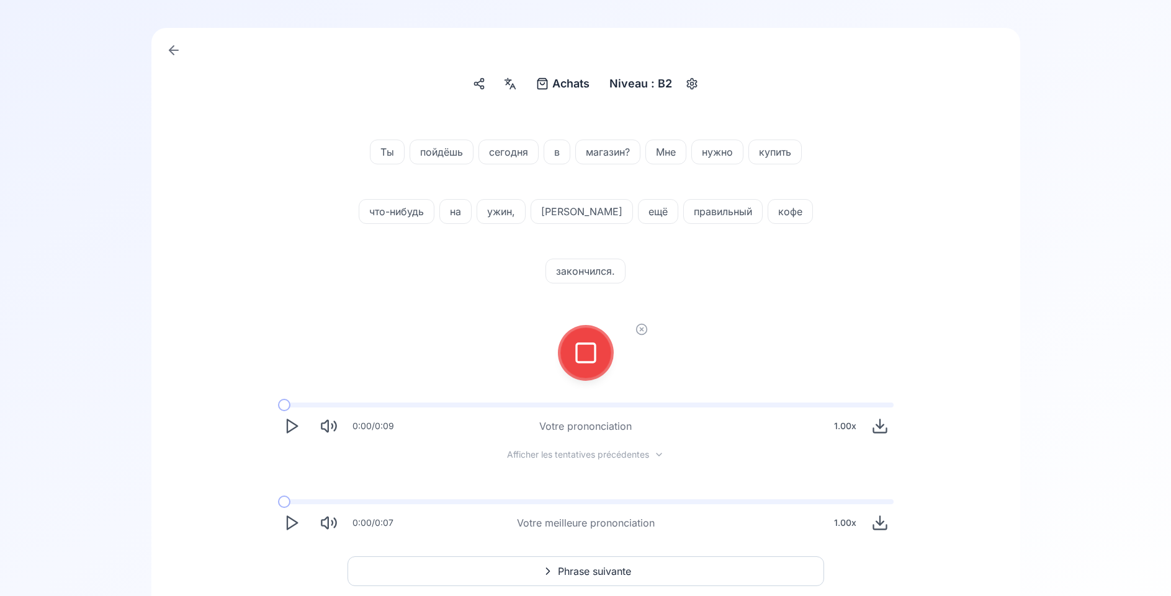
click at [580, 341] on icon at bounding box center [585, 353] width 25 height 25
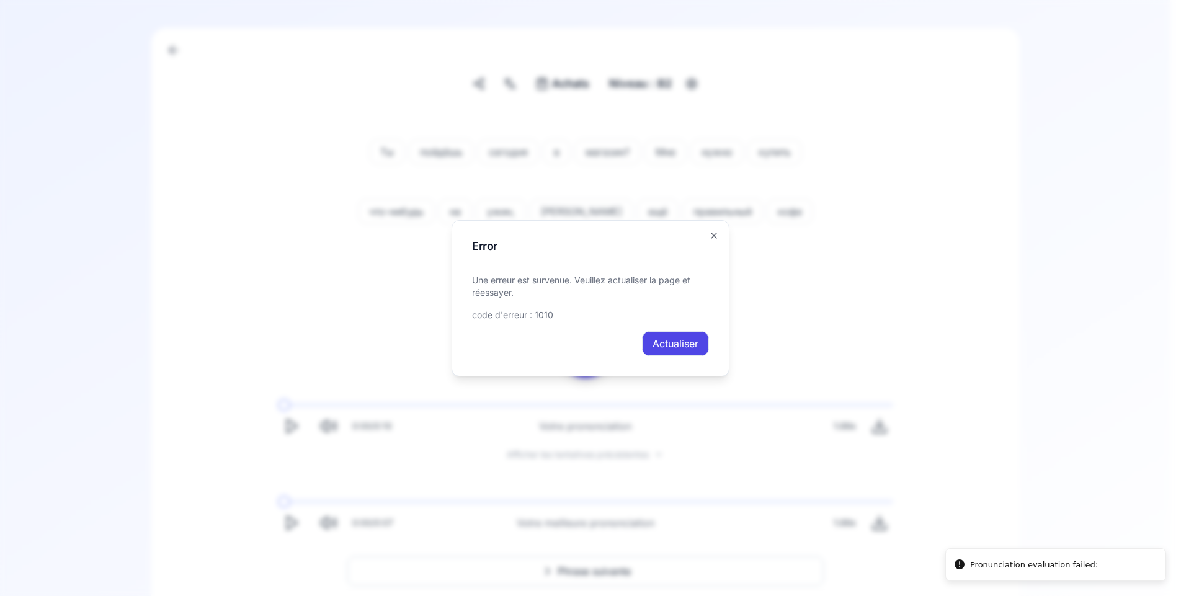
click at [682, 349] on button "Actualiser" at bounding box center [675, 343] width 67 height 25
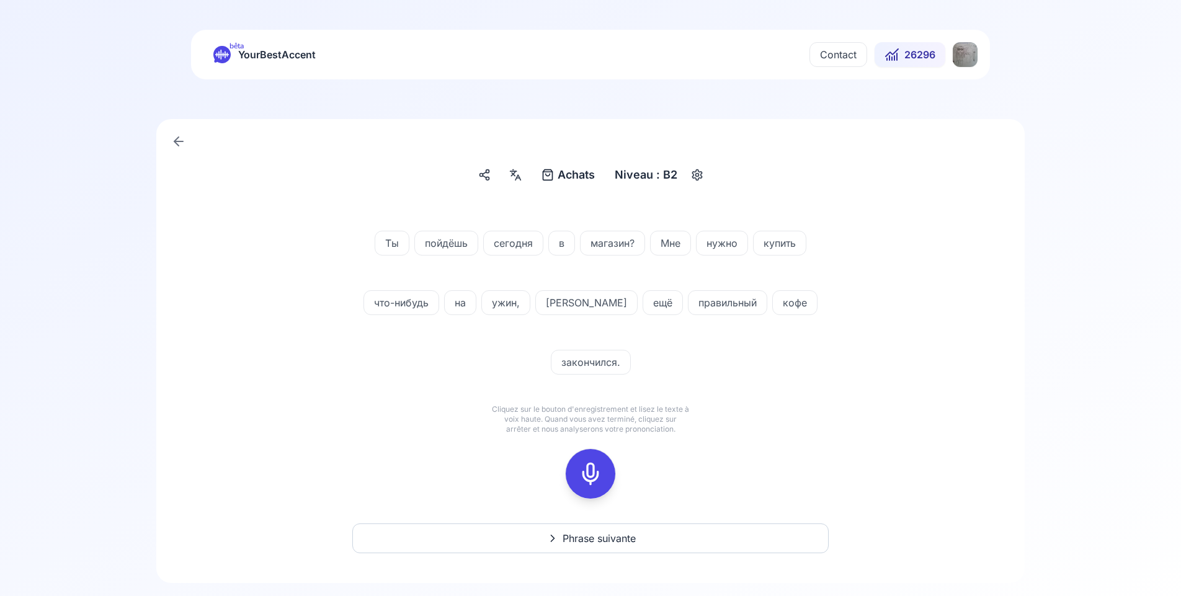
click at [587, 465] on rect at bounding box center [590, 474] width 19 height 19
click at [586, 462] on icon at bounding box center [590, 474] width 25 height 25
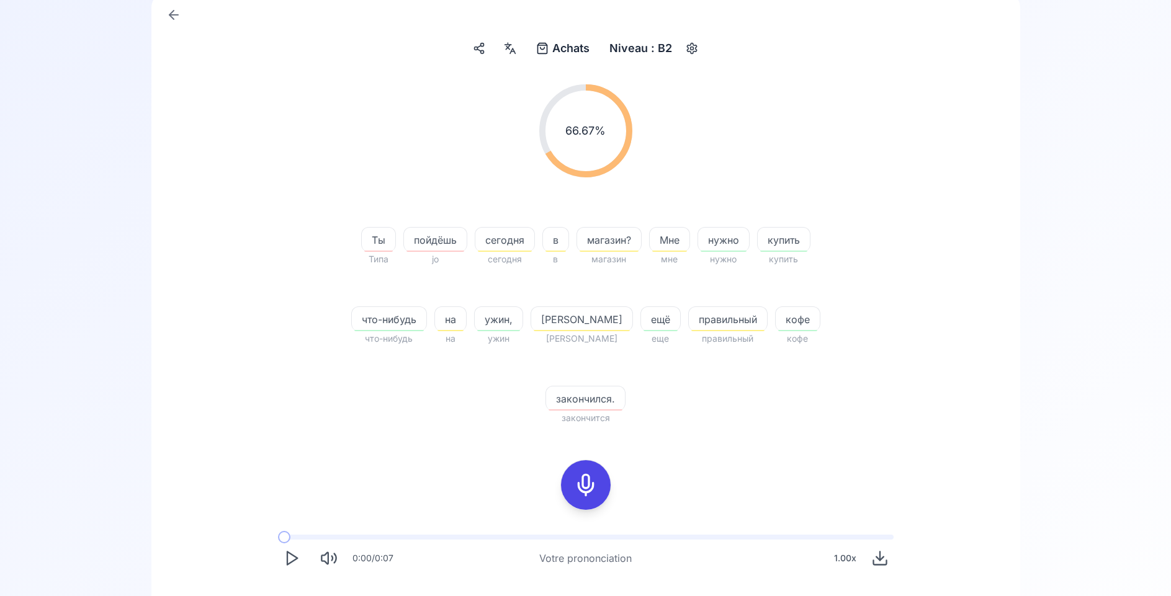
click at [579, 478] on icon at bounding box center [585, 485] width 25 height 25
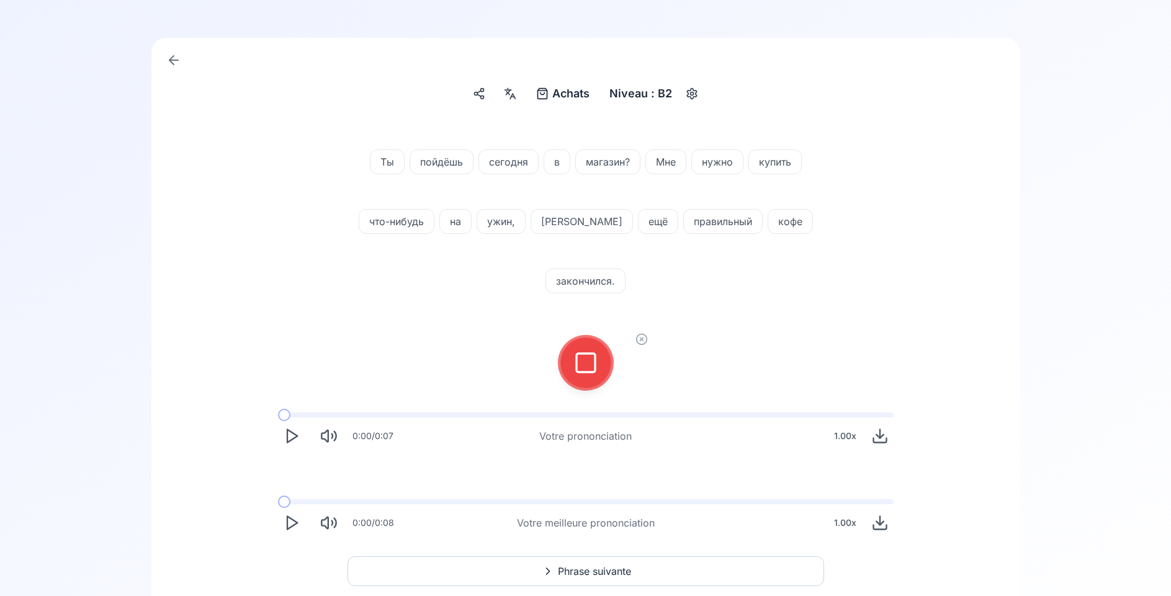
click at [580, 351] on icon at bounding box center [585, 363] width 25 height 25
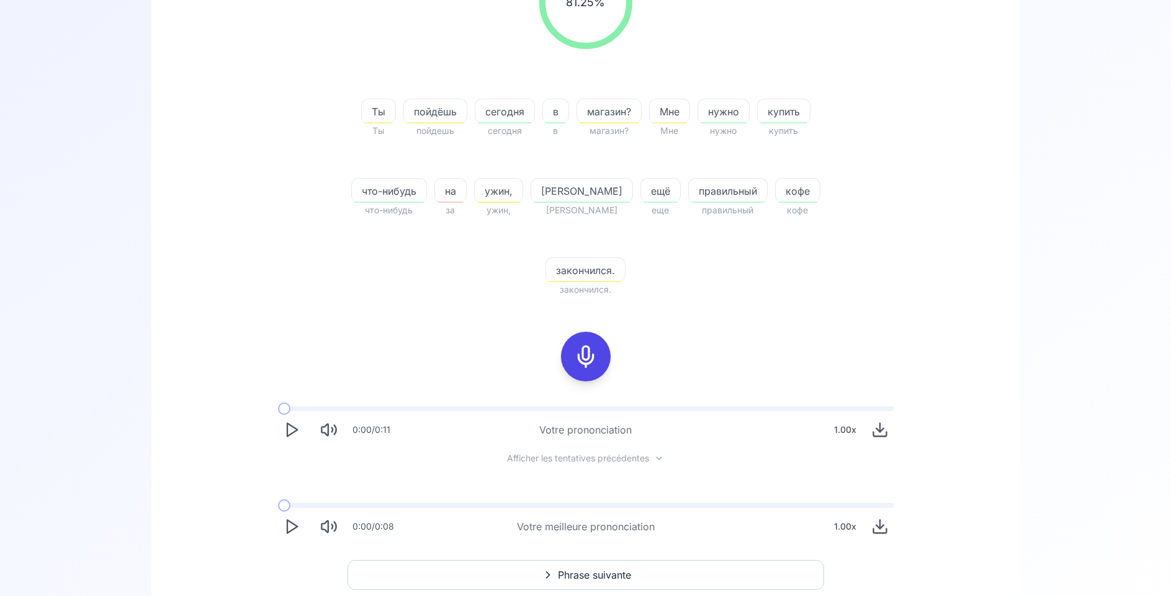
scroll to position [318, 0]
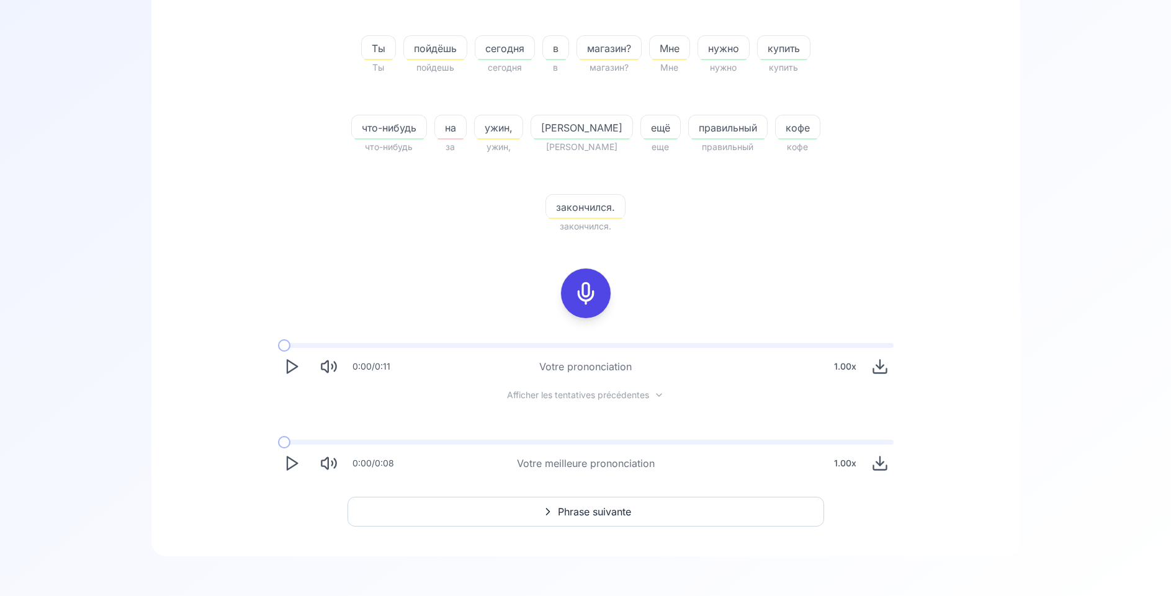
click at [568, 513] on span "Phrase suivante" at bounding box center [594, 511] width 73 height 15
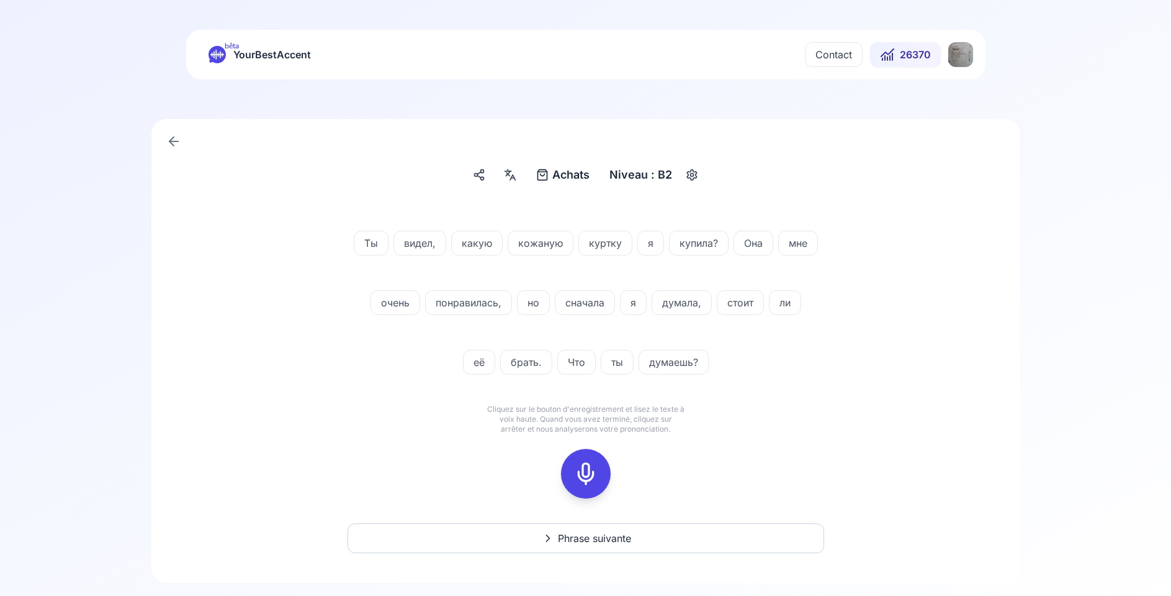
click at [581, 473] on icon at bounding box center [585, 474] width 25 height 25
click at [578, 472] on icon at bounding box center [585, 474] width 25 height 25
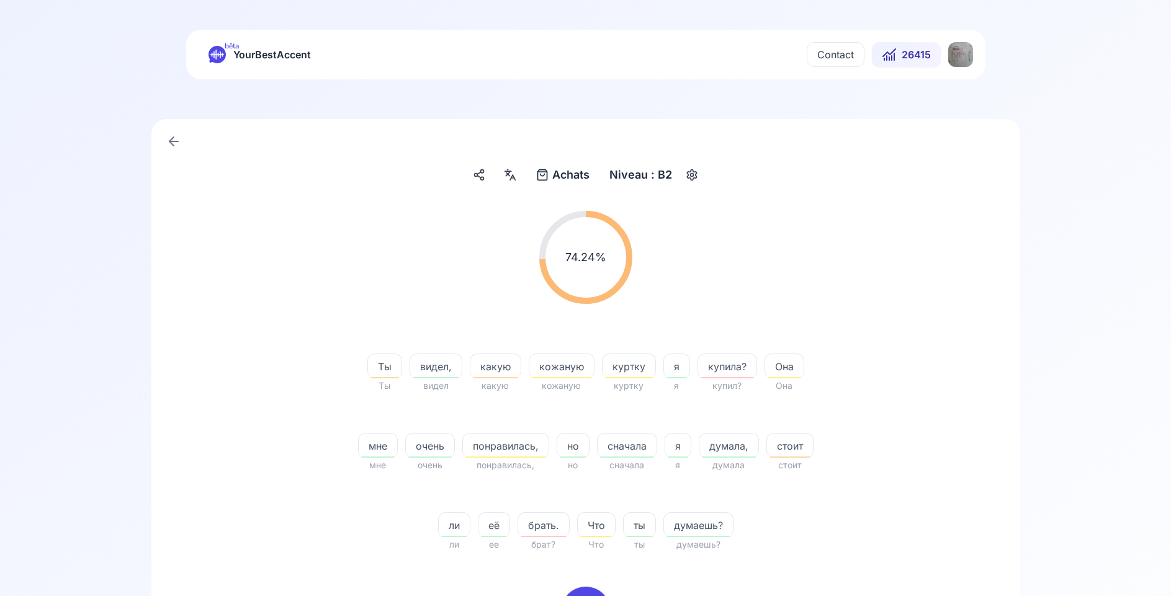
scroll to position [127, 0]
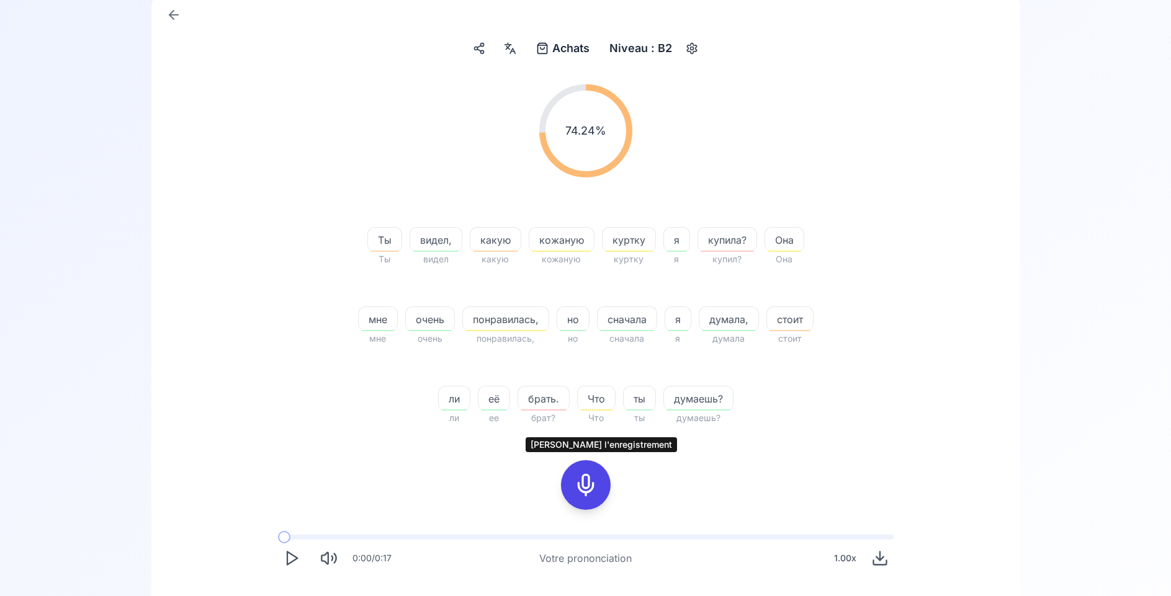
click at [591, 483] on icon at bounding box center [585, 485] width 25 height 25
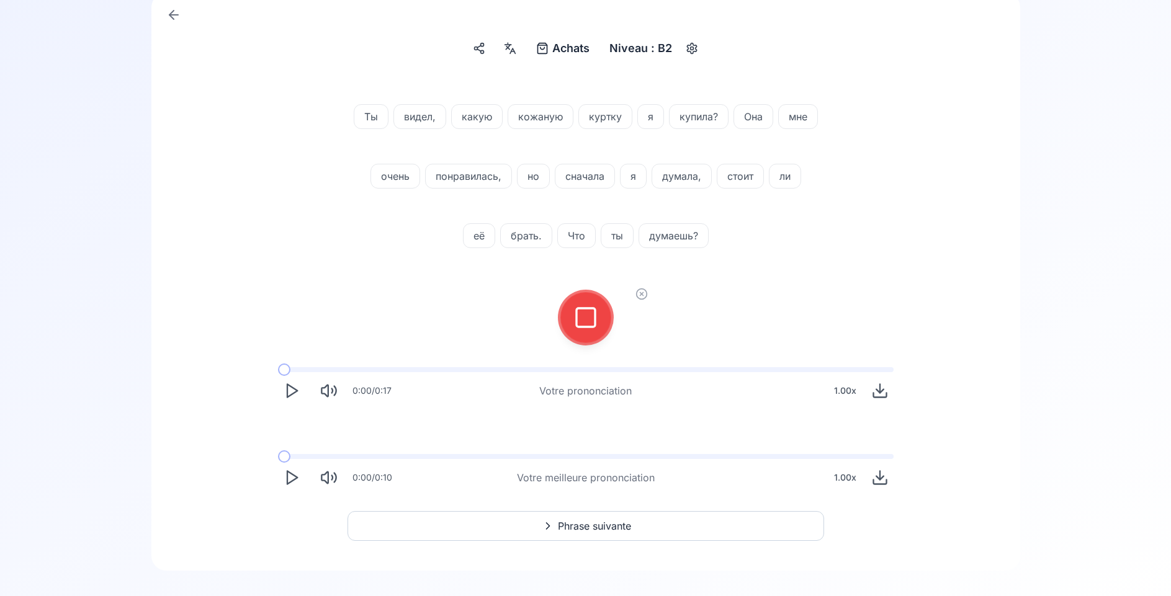
click at [587, 320] on icon at bounding box center [585, 317] width 25 height 25
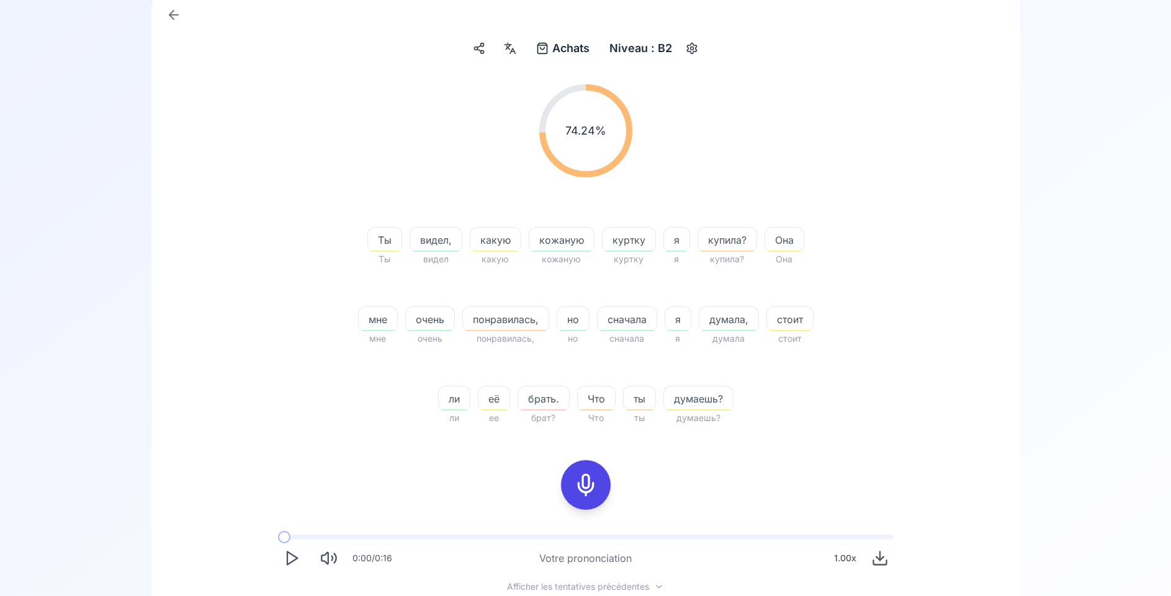
click at [591, 485] on icon at bounding box center [585, 485] width 25 height 25
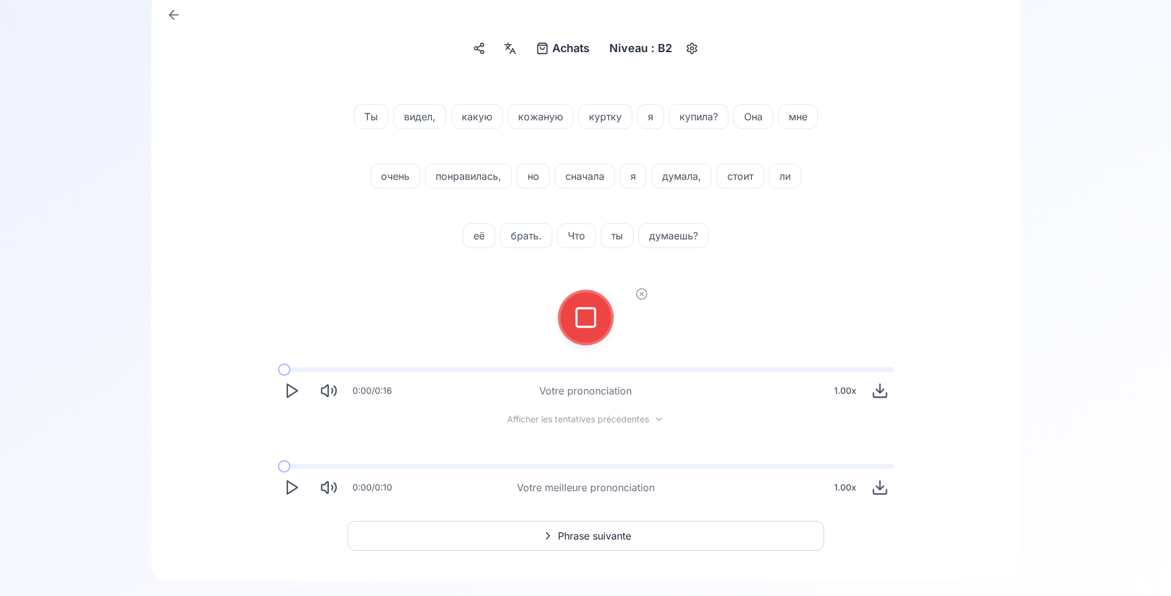
click at [574, 328] on icon at bounding box center [585, 317] width 25 height 25
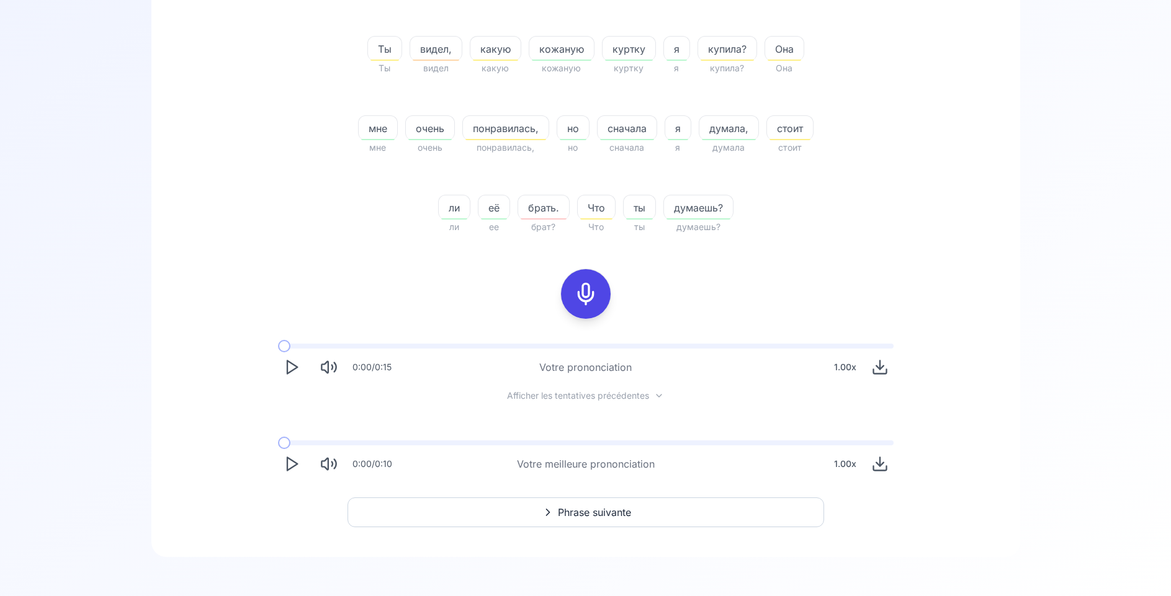
scroll to position [318, 0]
click at [292, 461] on polygon "Play" at bounding box center [292, 463] width 10 height 13
click at [317, 440] on span at bounding box center [383, 442] width 210 height 5
click at [316, 440] on span at bounding box center [297, 442] width 38 height 5
click at [300, 440] on span at bounding box center [290, 442] width 25 height 5
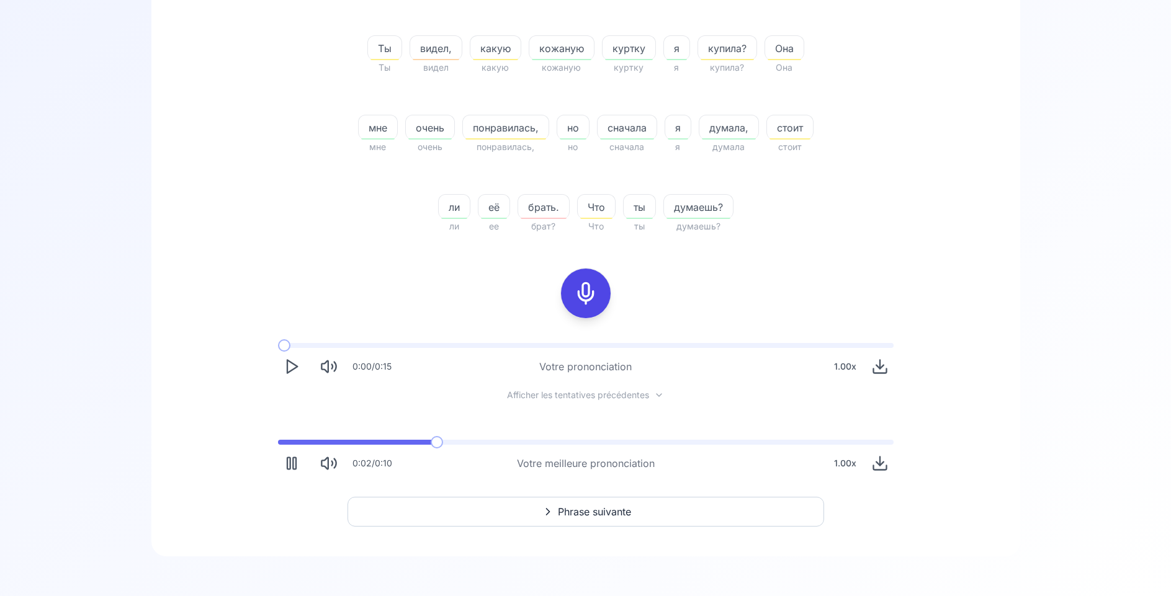
click at [285, 440] on span at bounding box center [356, 442] width 156 height 5
click at [284, 440] on span at bounding box center [281, 442] width 6 height 5
click at [591, 293] on icon at bounding box center [585, 293] width 25 height 25
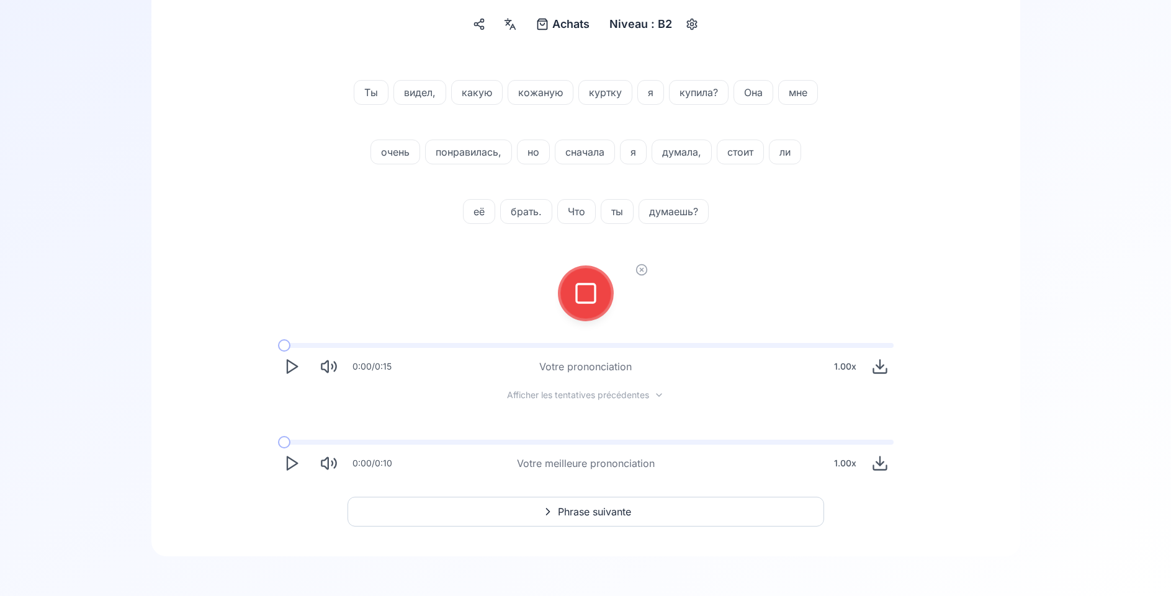
scroll to position [151, 0]
click at [583, 296] on icon at bounding box center [585, 293] width 25 height 25
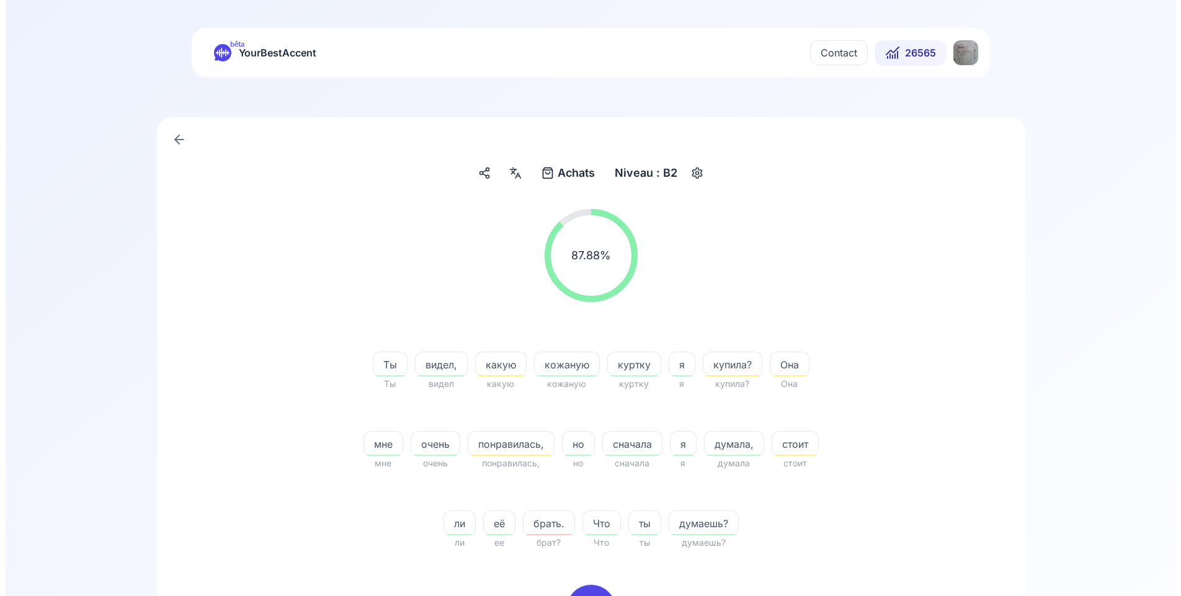
scroll to position [0, 0]
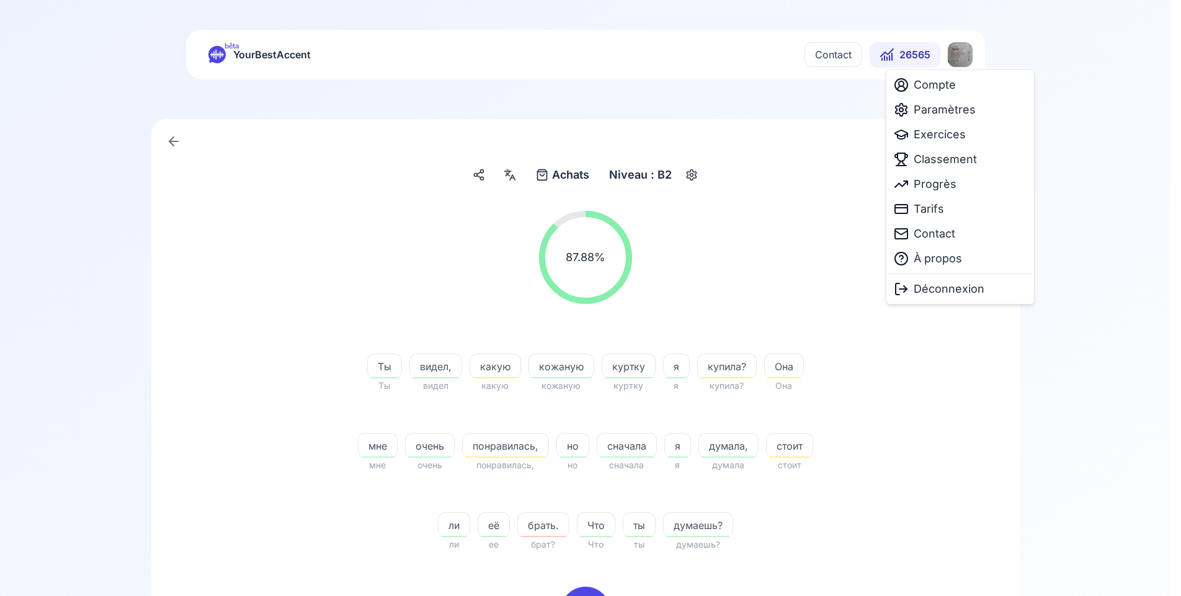
click at [962, 59] on html "bêta YourBestAccent Contact 26565 Achats Achats Niveau : B2 87.88 % 87.88 % Ты …" at bounding box center [590, 298] width 1181 height 596
click at [942, 158] on span "Classement" at bounding box center [945, 159] width 63 height 17
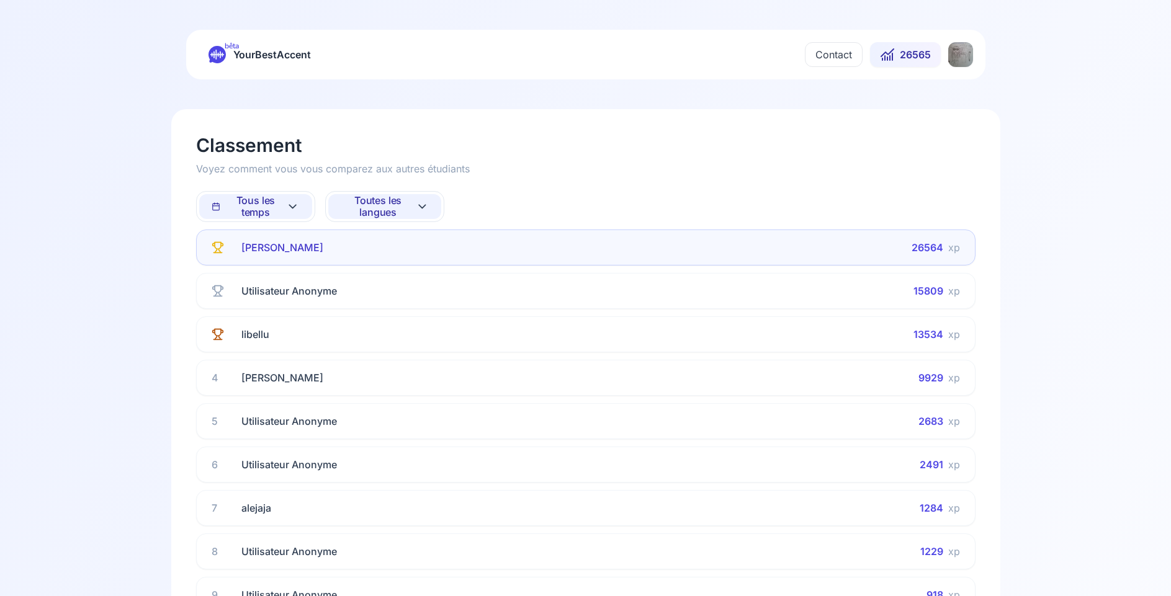
click at [354, 206] on span "Toutes les langues" at bounding box center [378, 207] width 75 height 24
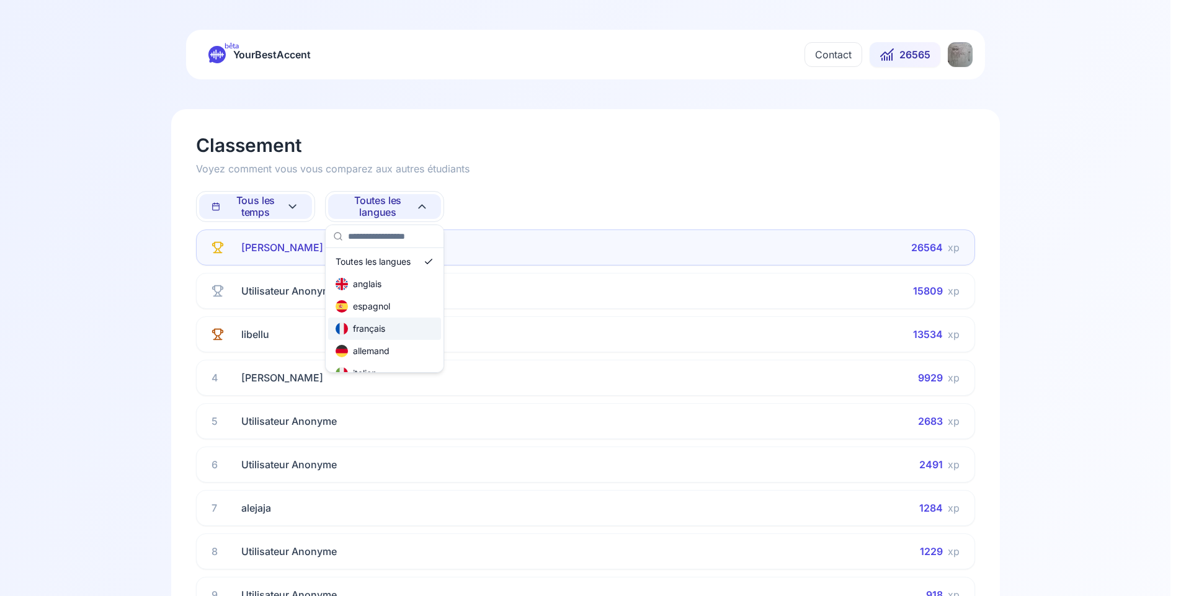
scroll to position [74, 0]
click at [366, 364] on div "russe" at bounding box center [355, 366] width 39 height 12
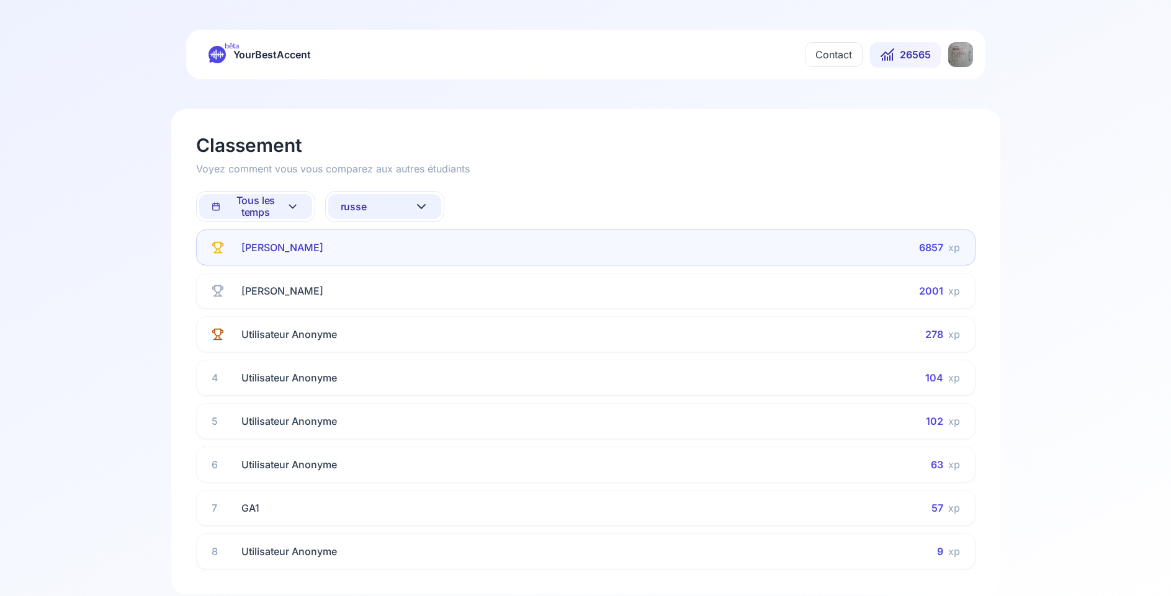
click at [261, 200] on span "Tous les temps" at bounding box center [249, 207] width 75 height 24
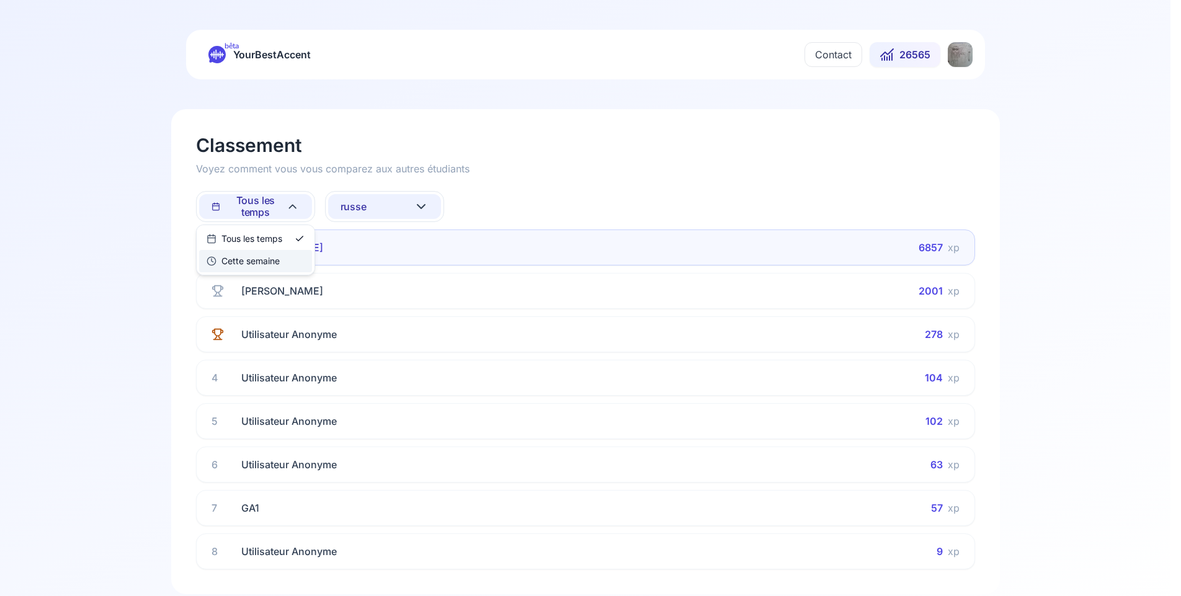
click at [267, 262] on div "Cette semaine" at bounding box center [243, 261] width 73 height 12
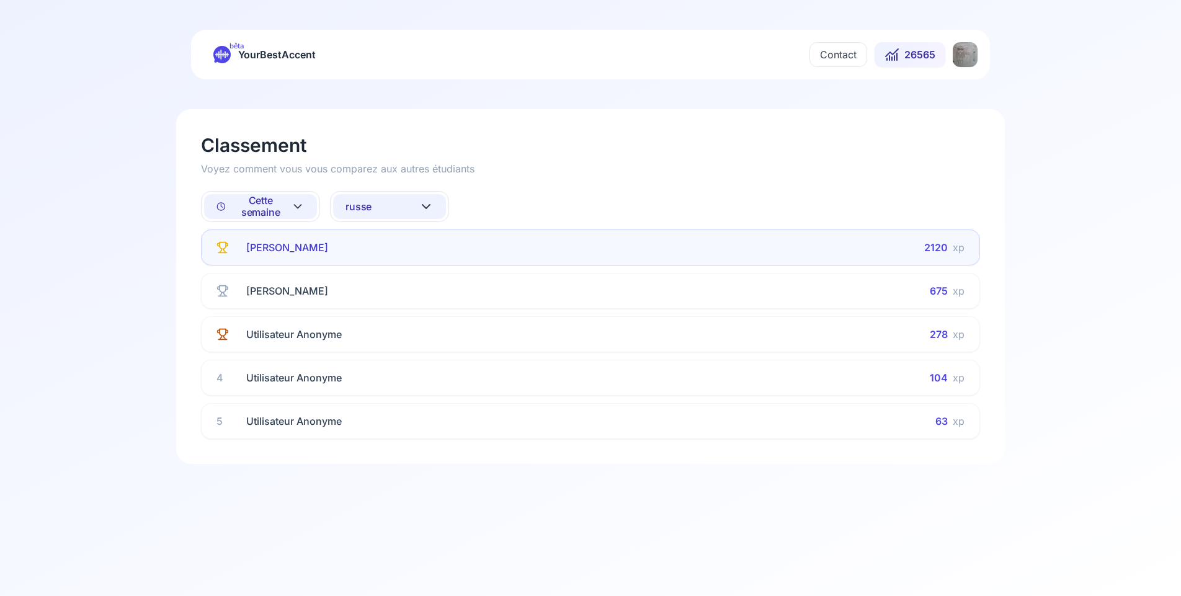
click at [379, 207] on button "russe" at bounding box center [389, 206] width 113 height 25
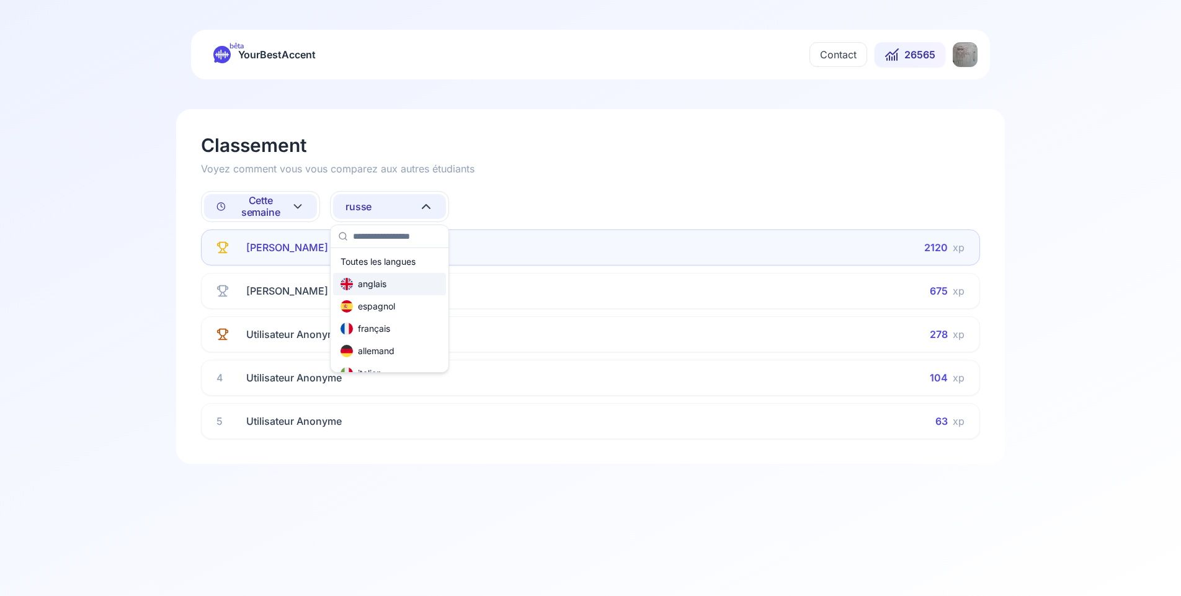
click at [382, 285] on div "anglais" at bounding box center [364, 284] width 46 height 12
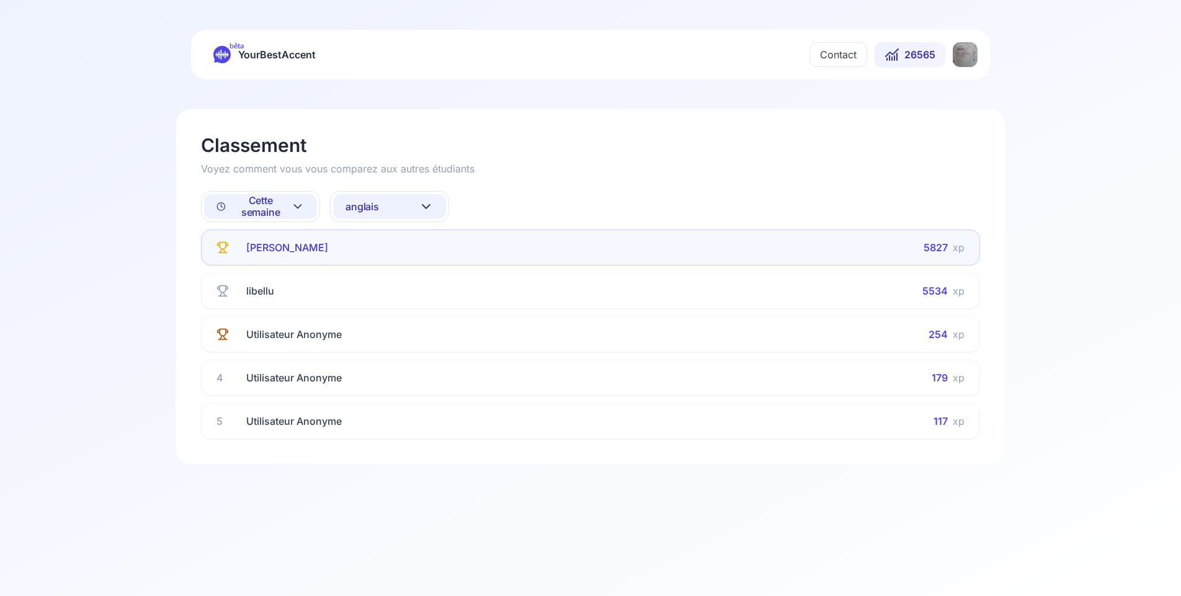
click at [389, 205] on button "anglais" at bounding box center [389, 206] width 113 height 25
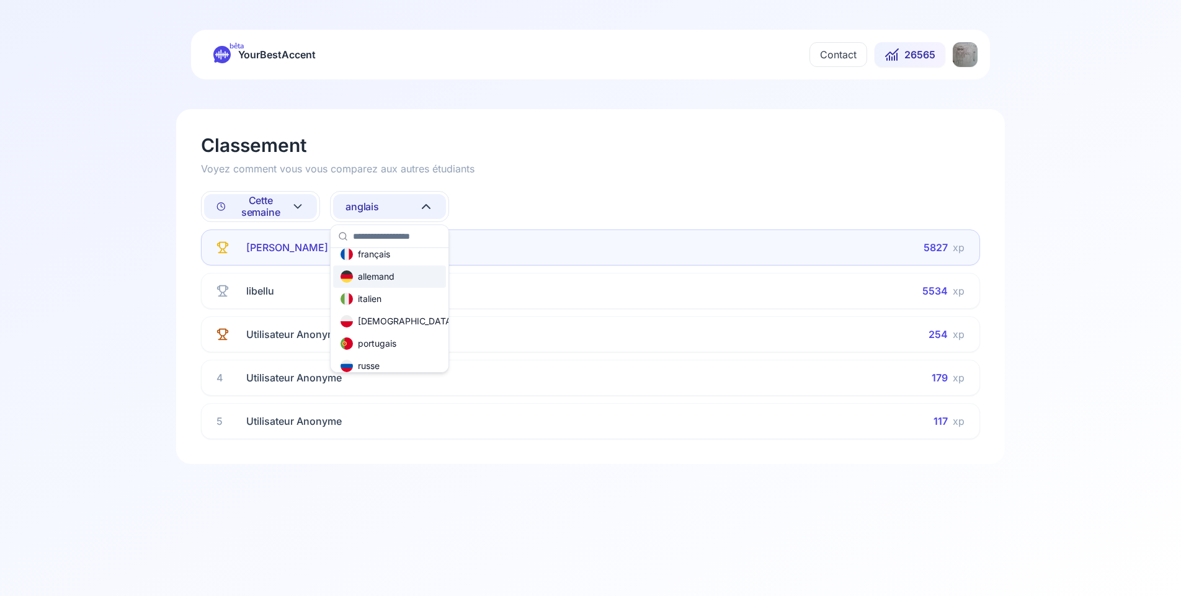
click at [390, 280] on div "allemand" at bounding box center [368, 276] width 54 height 12
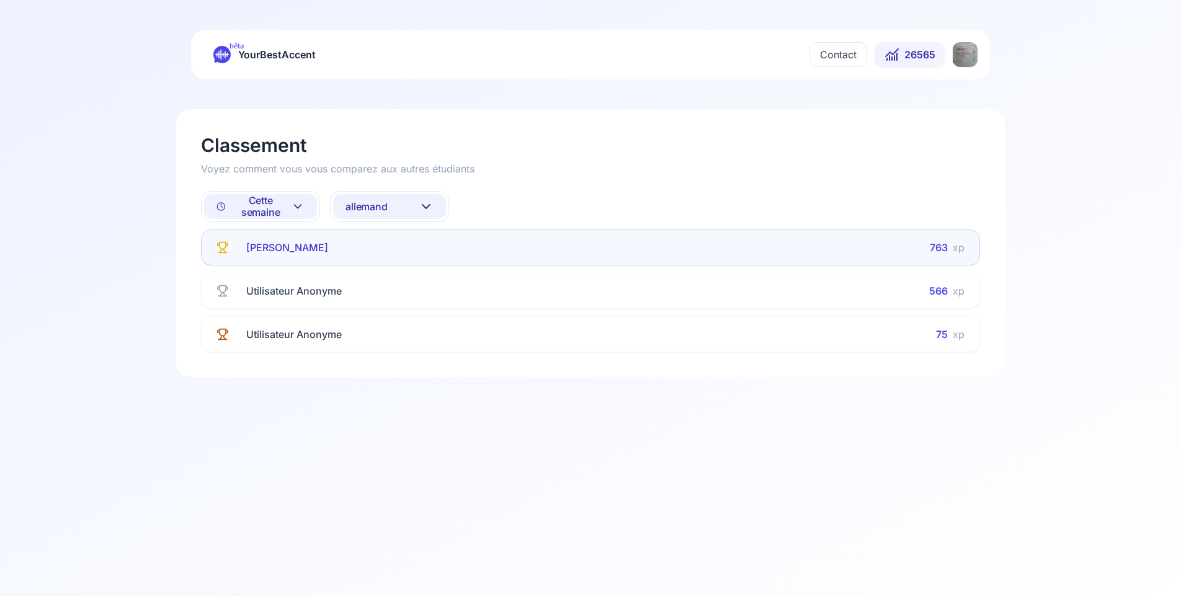
click at [278, 207] on span "Cette semaine" at bounding box center [254, 207] width 74 height 24
drag, startPoint x: 278, startPoint y: 238, endPoint x: 288, endPoint y: 237, distance: 10.0
click at [281, 238] on div "Tous les temps" at bounding box center [250, 239] width 76 height 12
click at [375, 203] on span "allemand" at bounding box center [367, 207] width 42 height 12
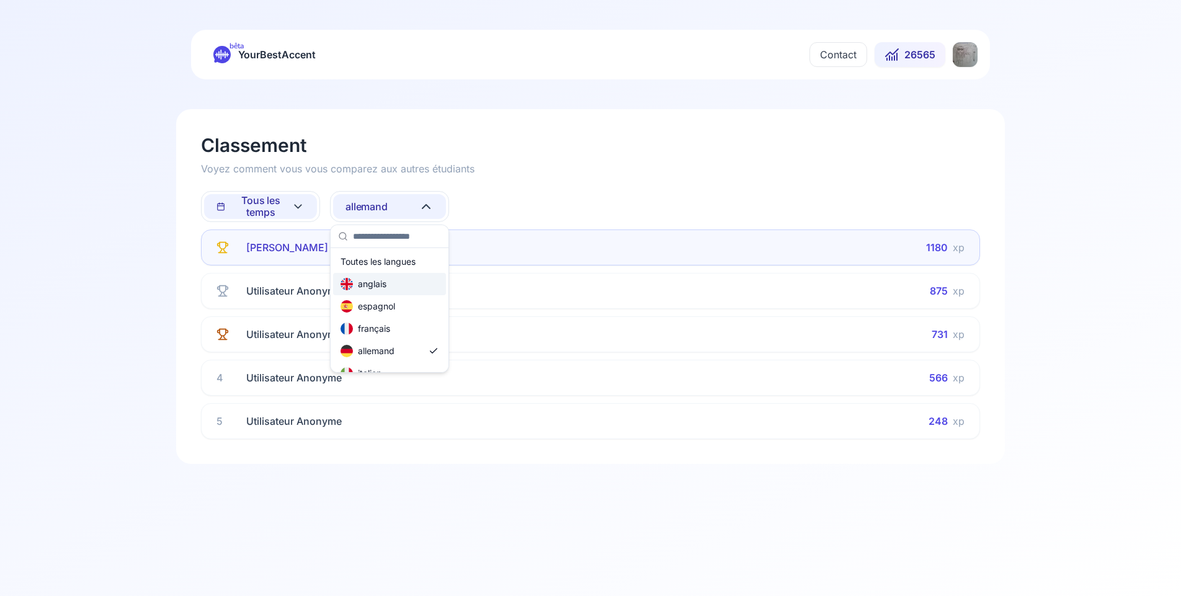
click at [383, 277] on div "anglais" at bounding box center [389, 284] width 113 height 22
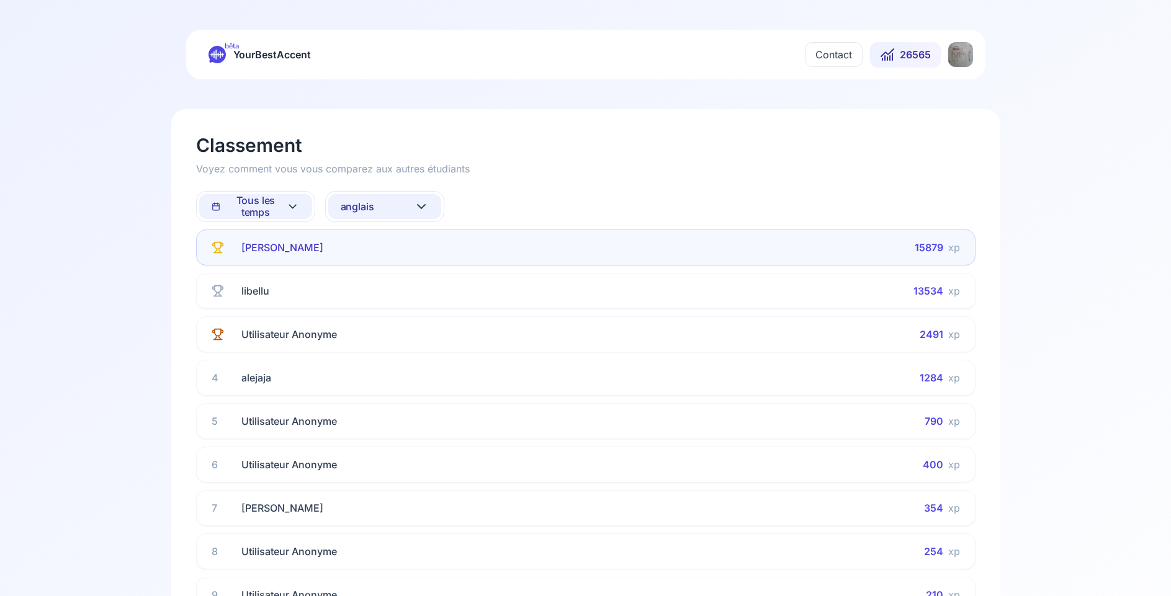
click at [261, 200] on span "Tous les temps" at bounding box center [249, 207] width 75 height 24
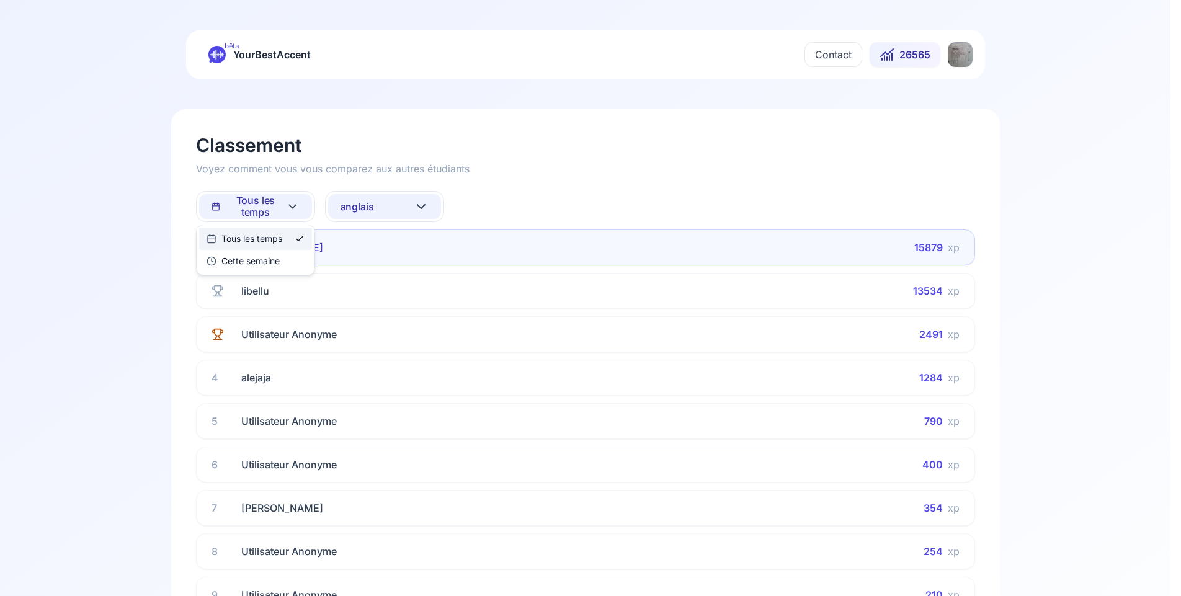
click at [352, 203] on html "bêta YourBestAccent Contact 26565 Classement Voyez comment vous vous comparez a…" at bounding box center [590, 298] width 1181 height 596
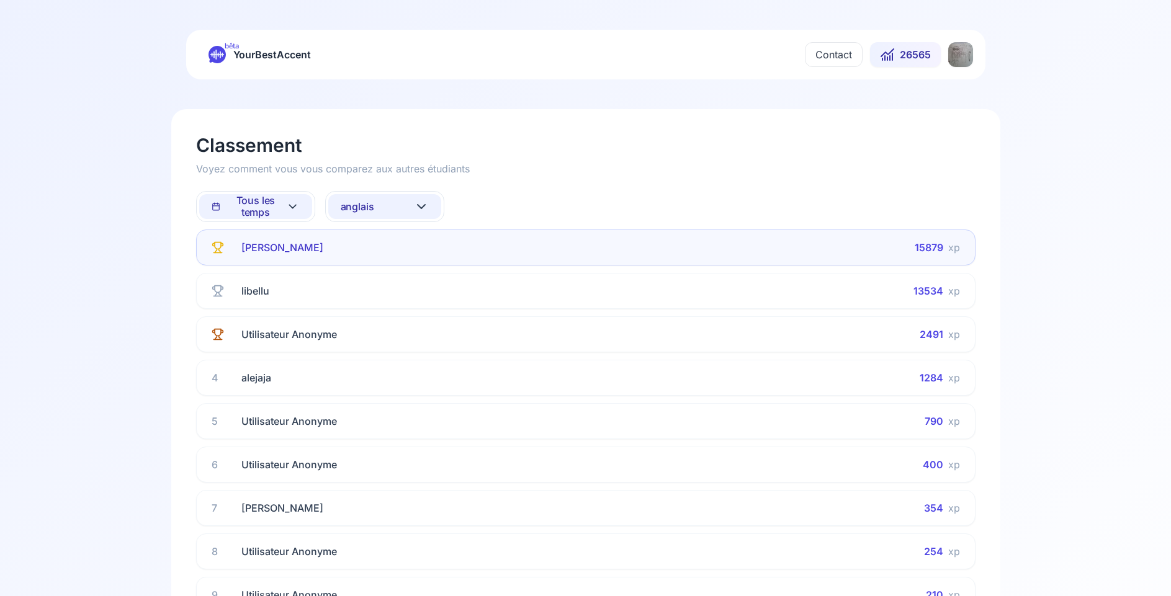
click at [361, 206] on span "anglais" at bounding box center [358, 207] width 34 height 12
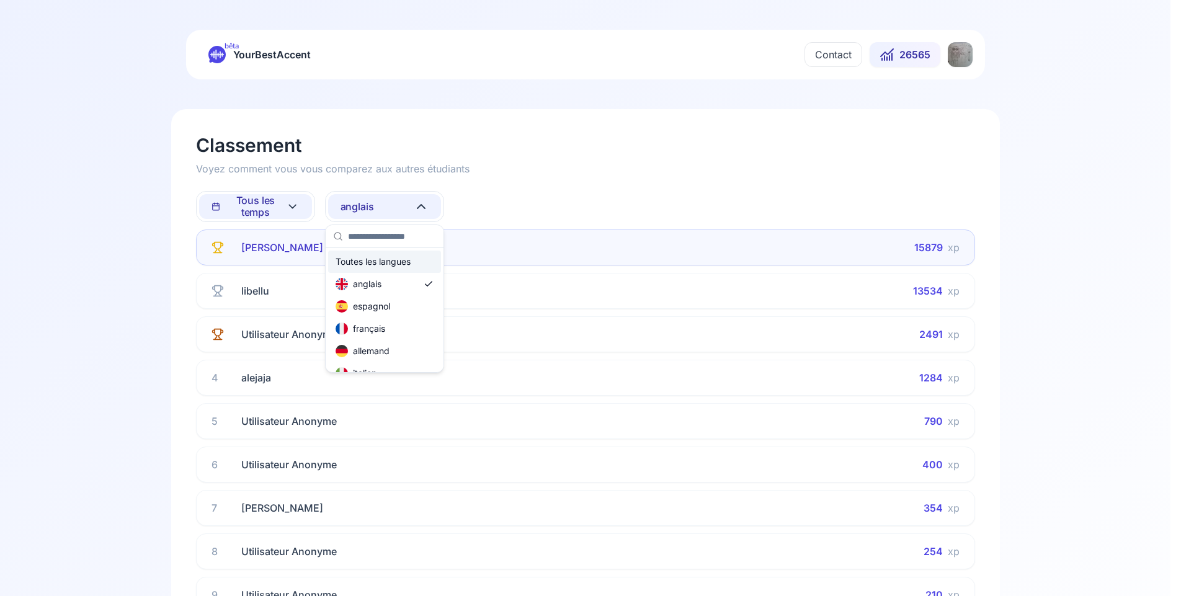
click at [355, 267] on div "Toutes les langues" at bounding box center [373, 262] width 75 height 12
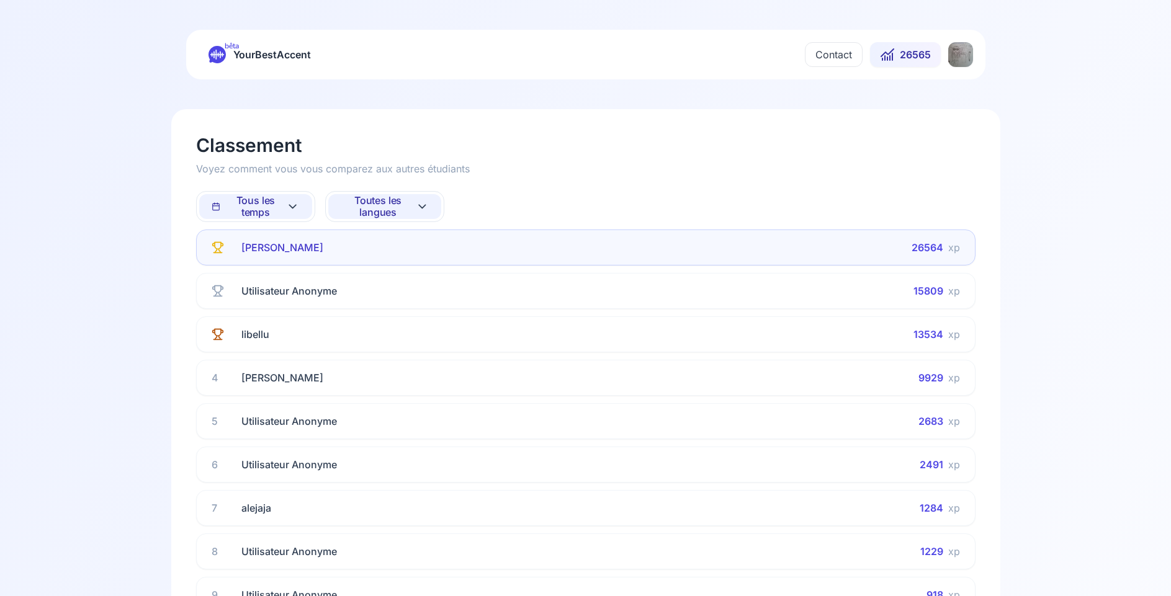
click at [964, 53] on html "bêta YourBestAccent Contact 26565 Classement Voyez comment vous vous comparez a…" at bounding box center [585, 298] width 1171 height 596
